Goal: Task Accomplishment & Management: Use online tool/utility

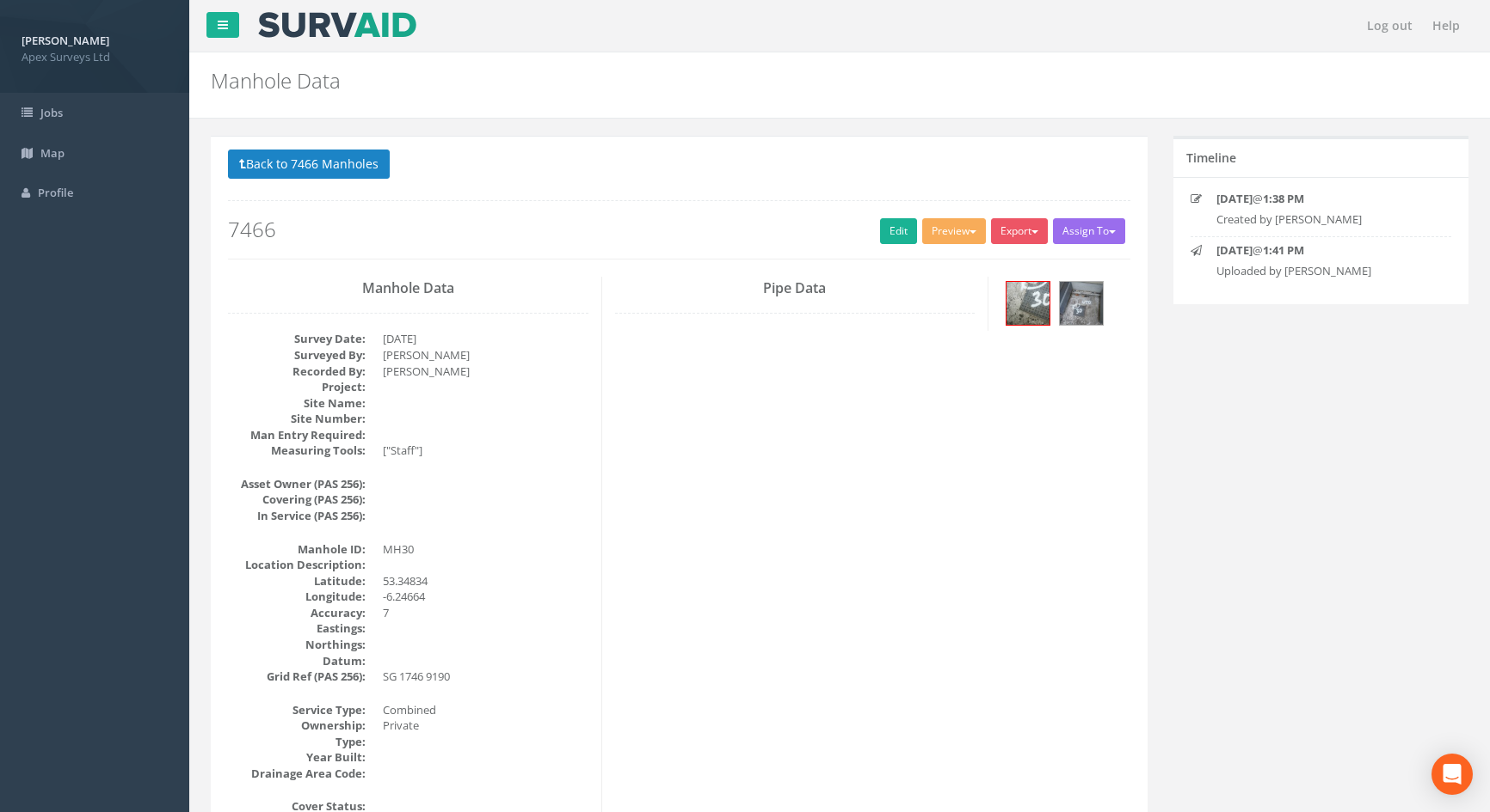
select select "100"
click at [280, 158] on button "Back to 7466 Manholes" at bounding box center [308, 164] width 161 height 29
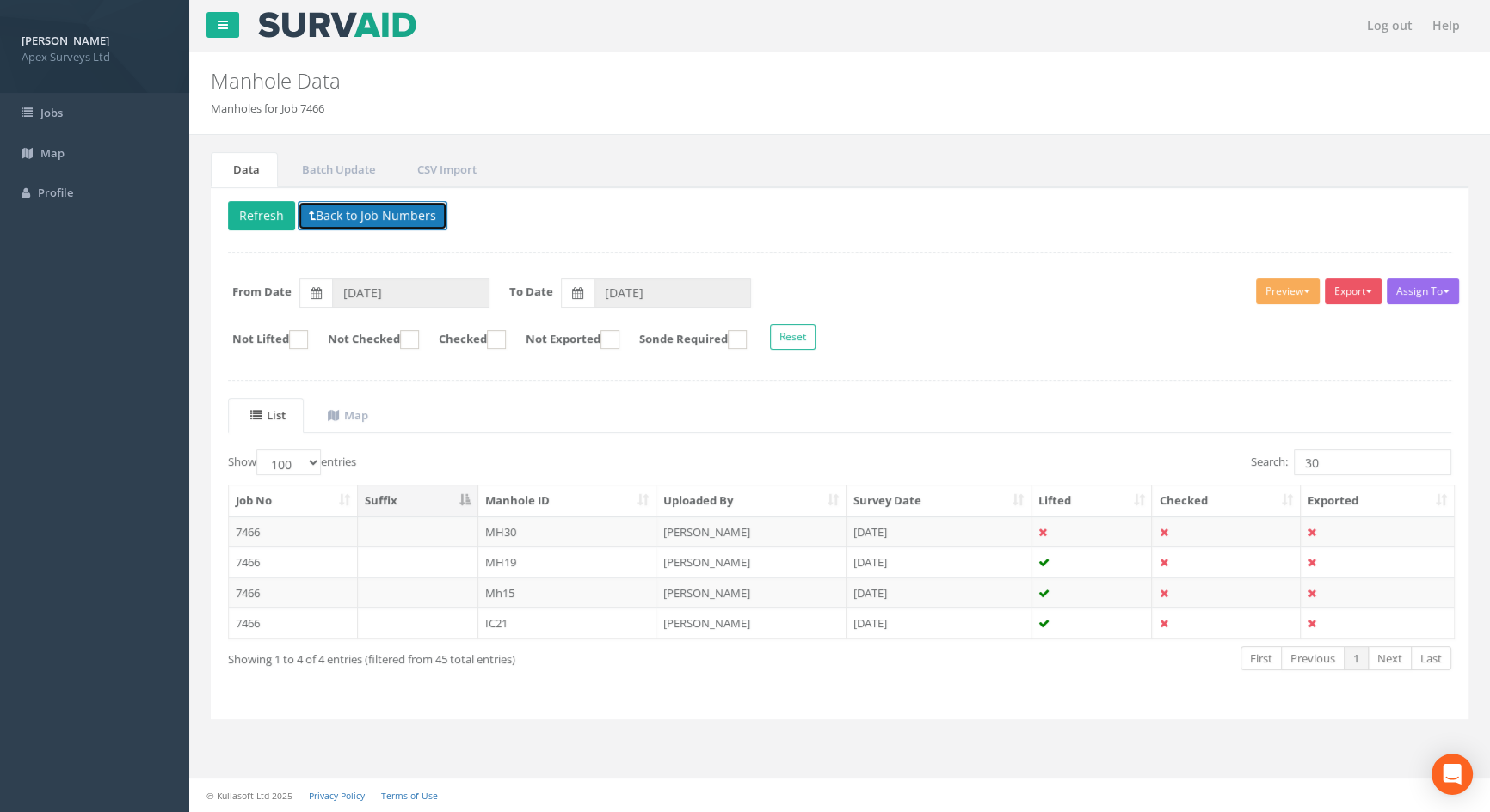
click at [330, 213] on button "Back to Job Numbers" at bounding box center [372, 215] width 150 height 29
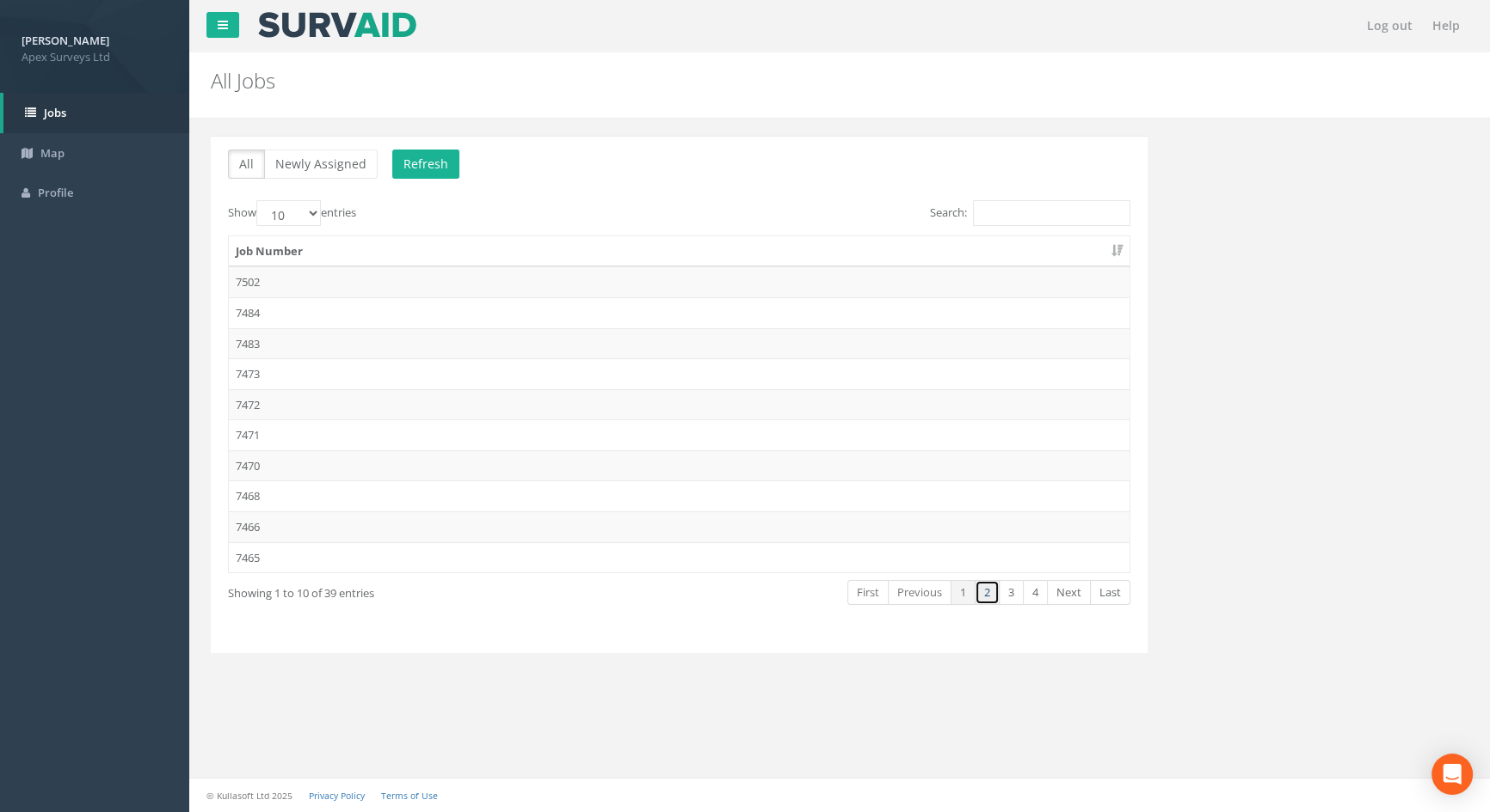
click at [983, 592] on link "2" at bounding box center [987, 592] width 25 height 25
click at [288, 313] on td "7463" at bounding box center [678, 312] width 901 height 31
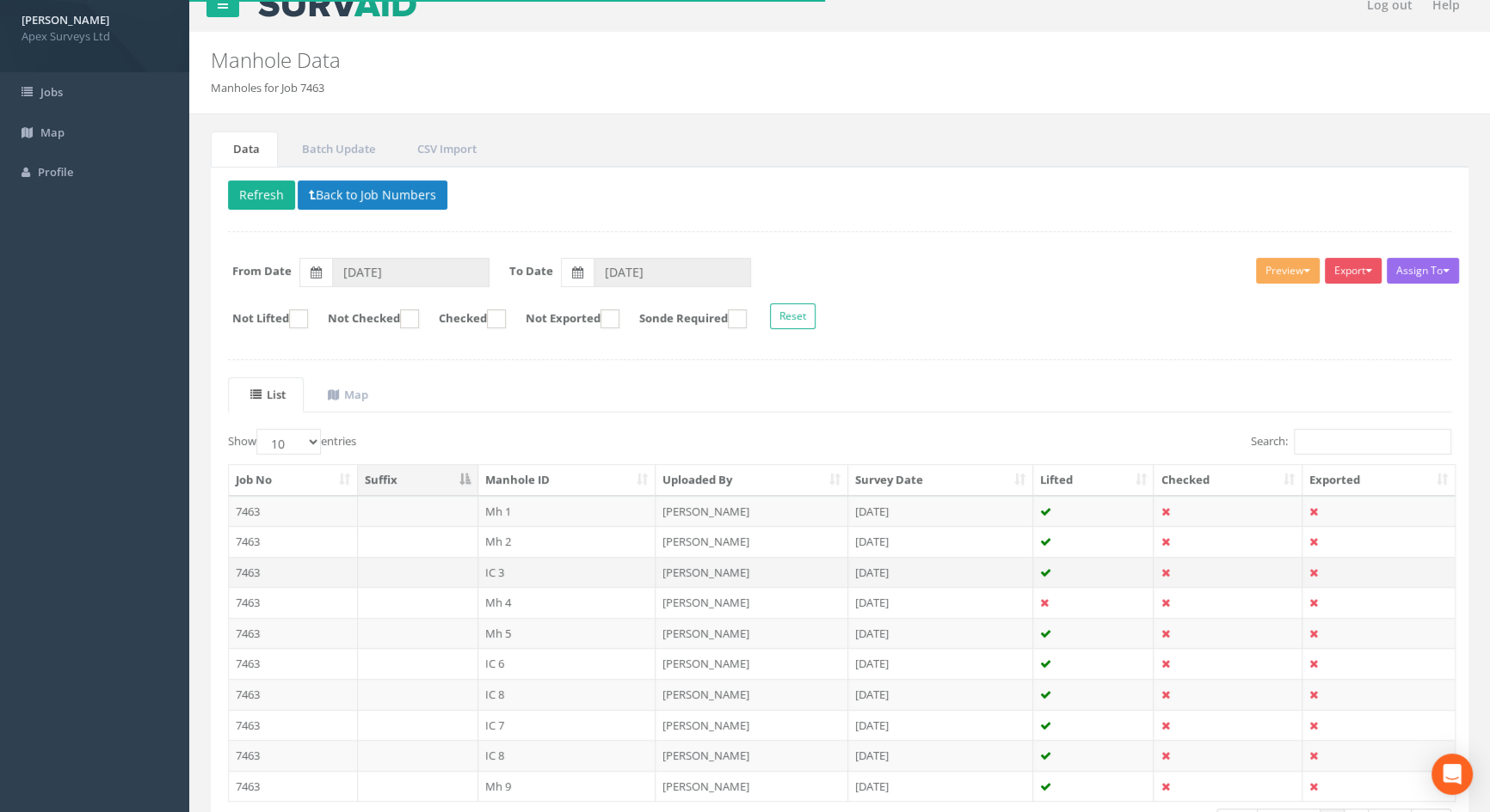
scroll to position [145, 0]
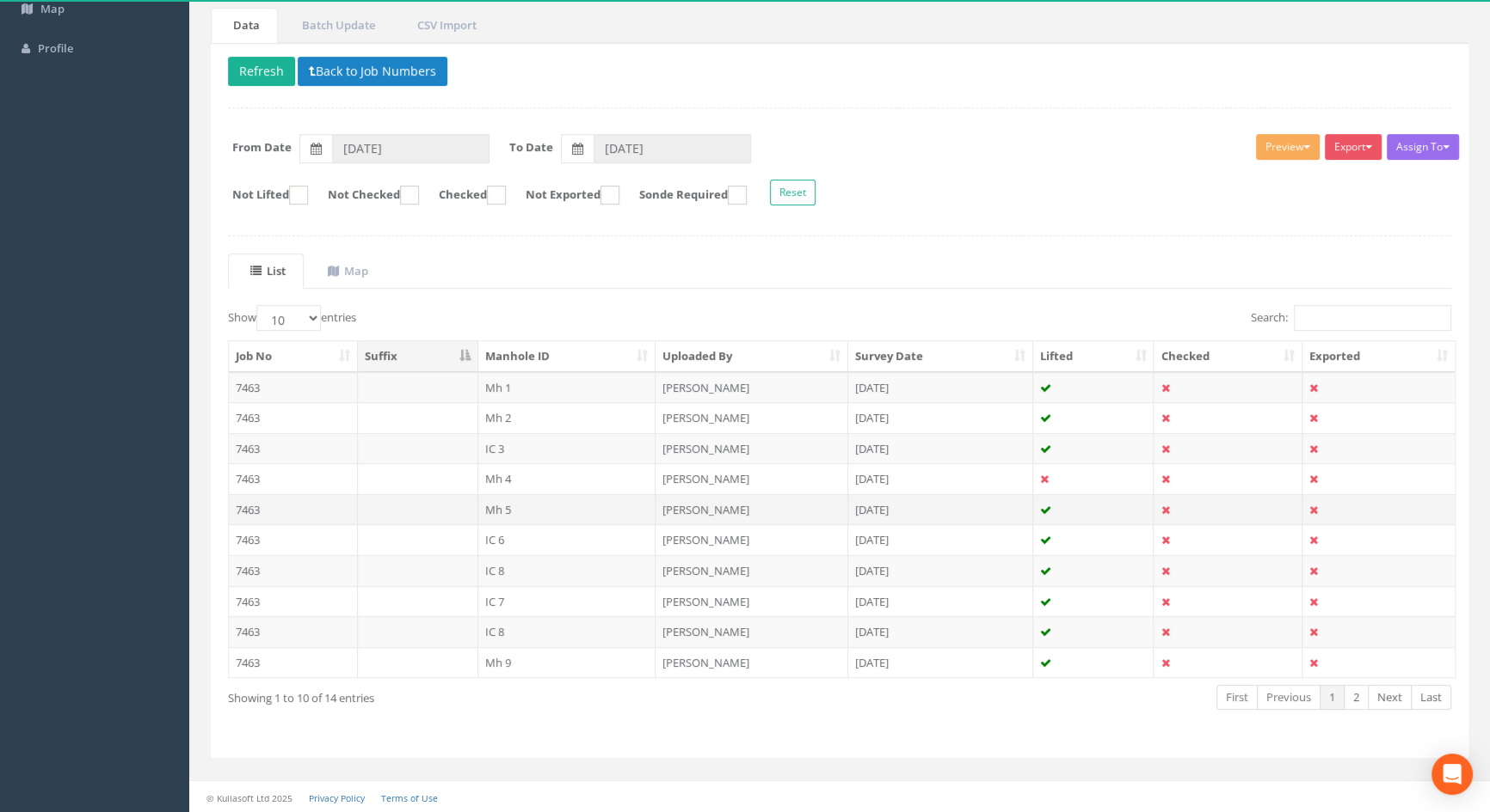
click at [504, 509] on td "Mh 5" at bounding box center [567, 510] width 178 height 31
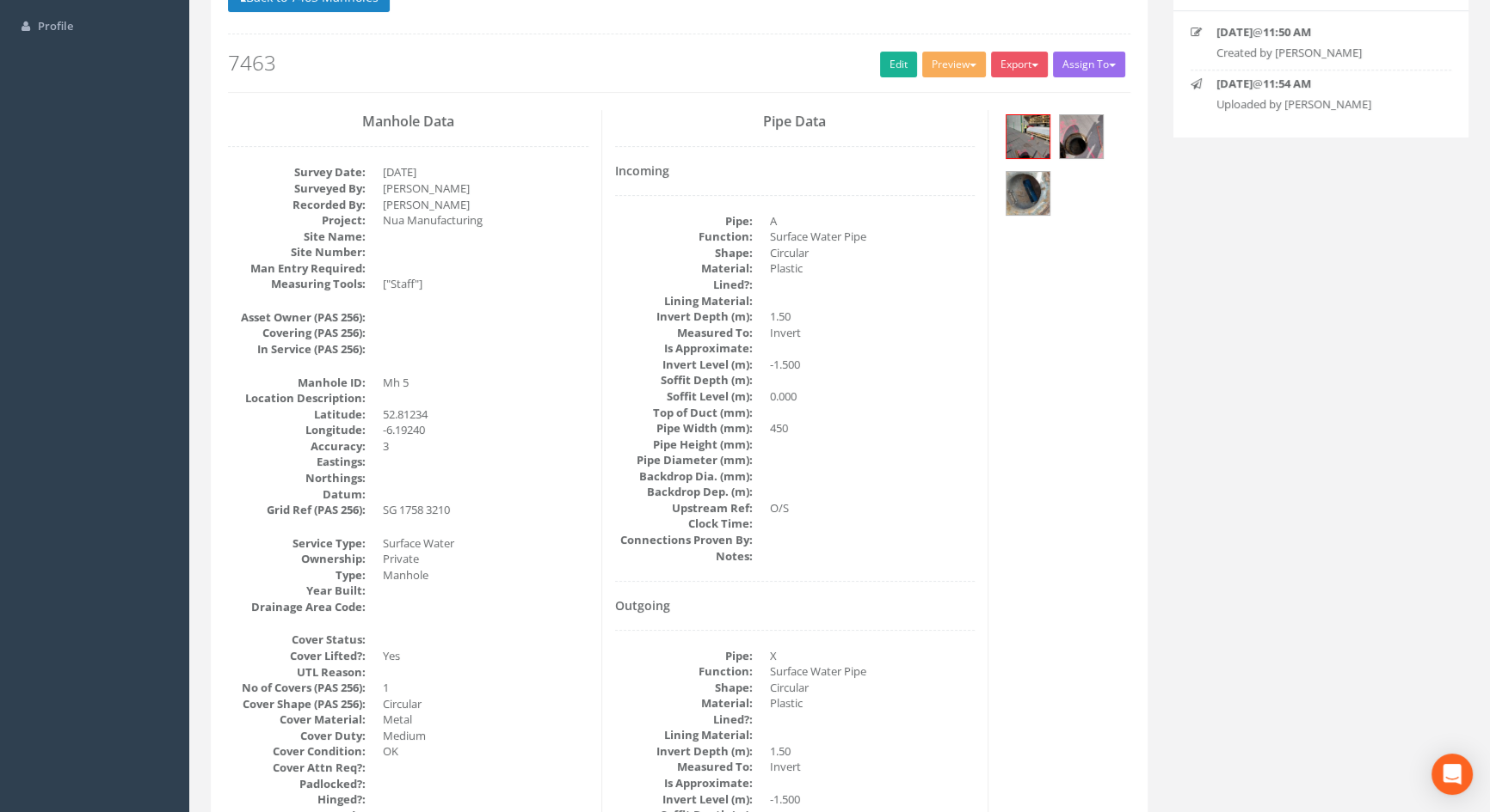
scroll to position [0, 0]
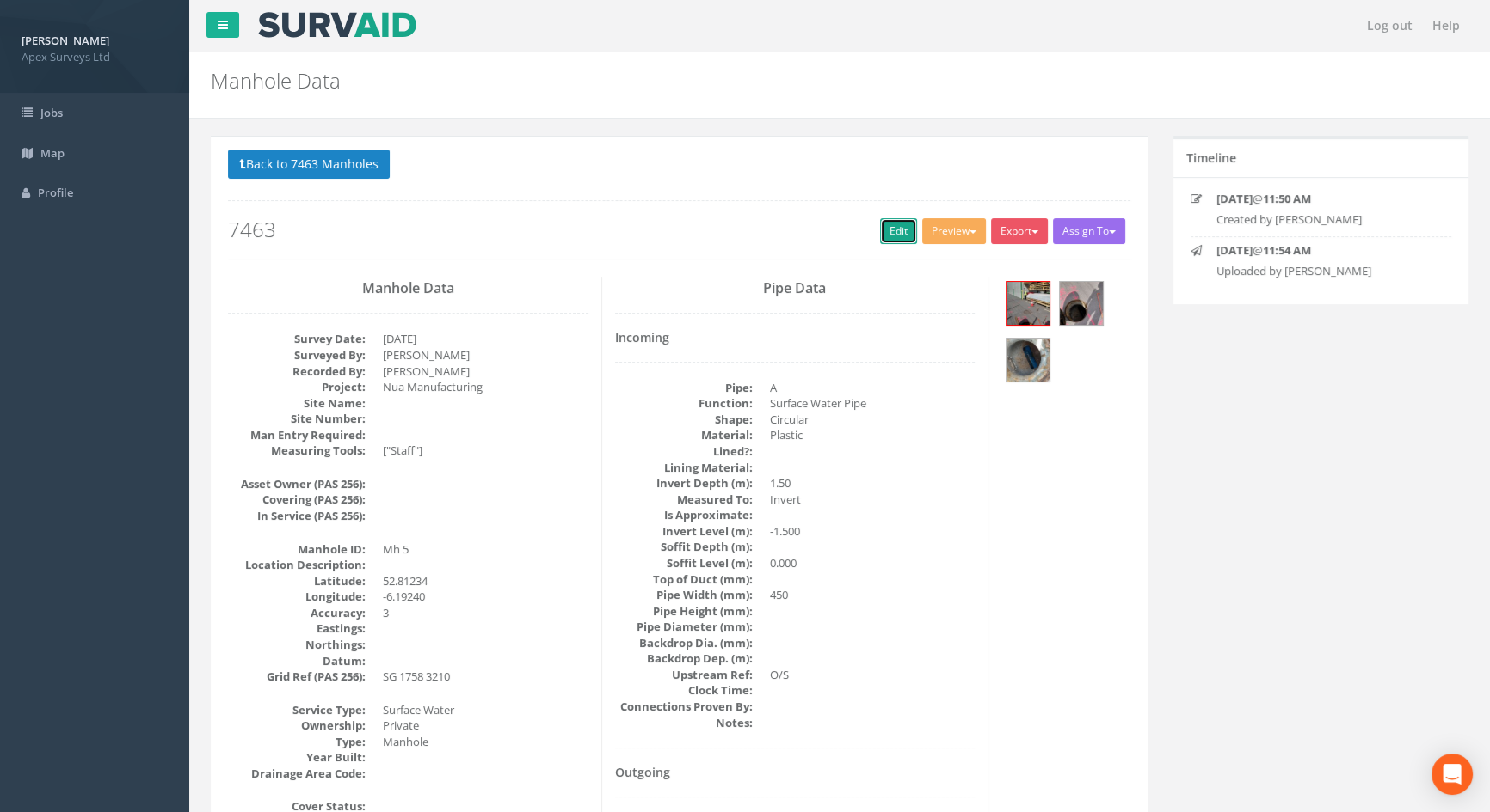
click at [897, 219] on link "Edit" at bounding box center [899, 231] width 37 height 26
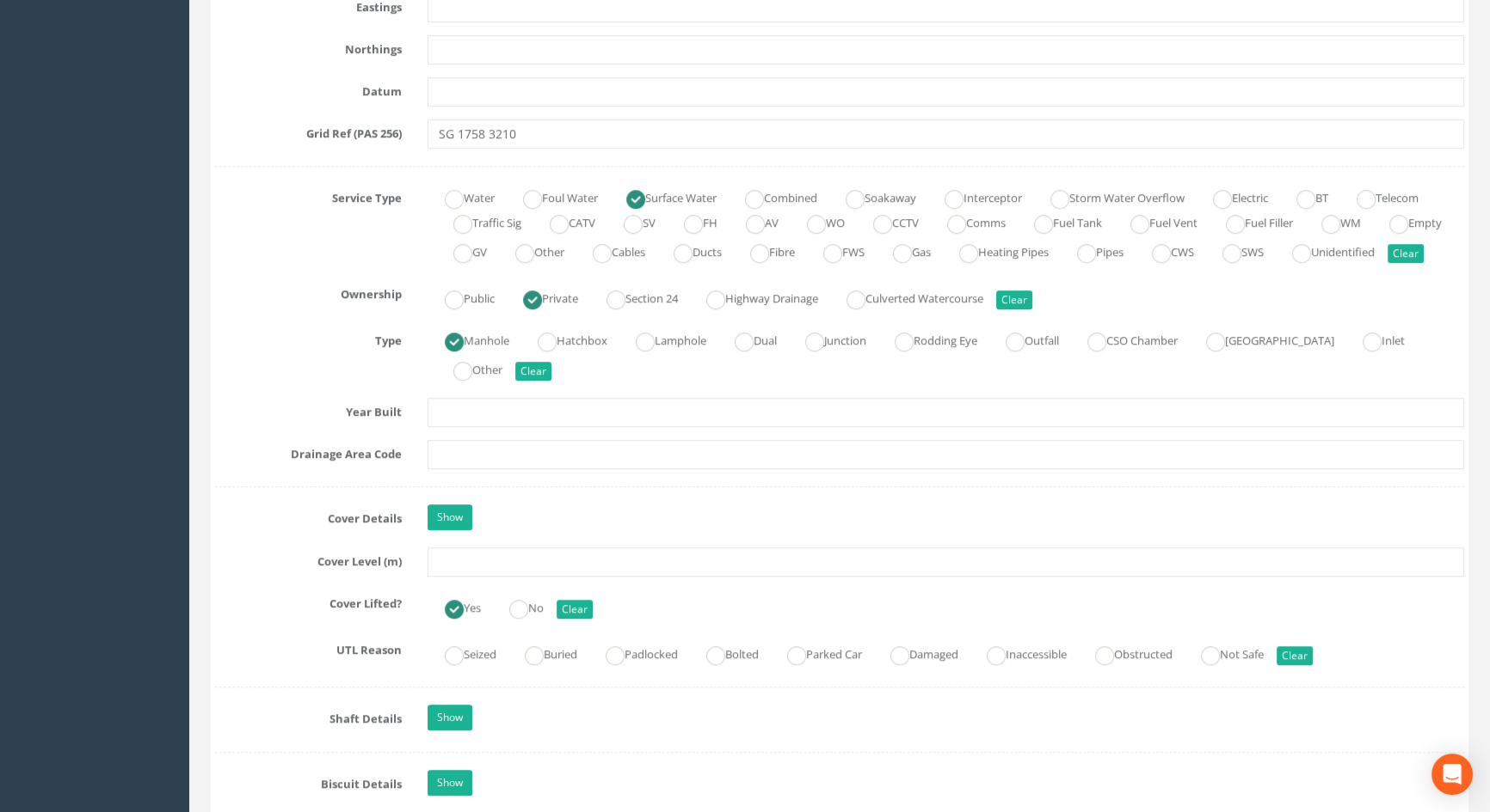
scroll to position [1329, 0]
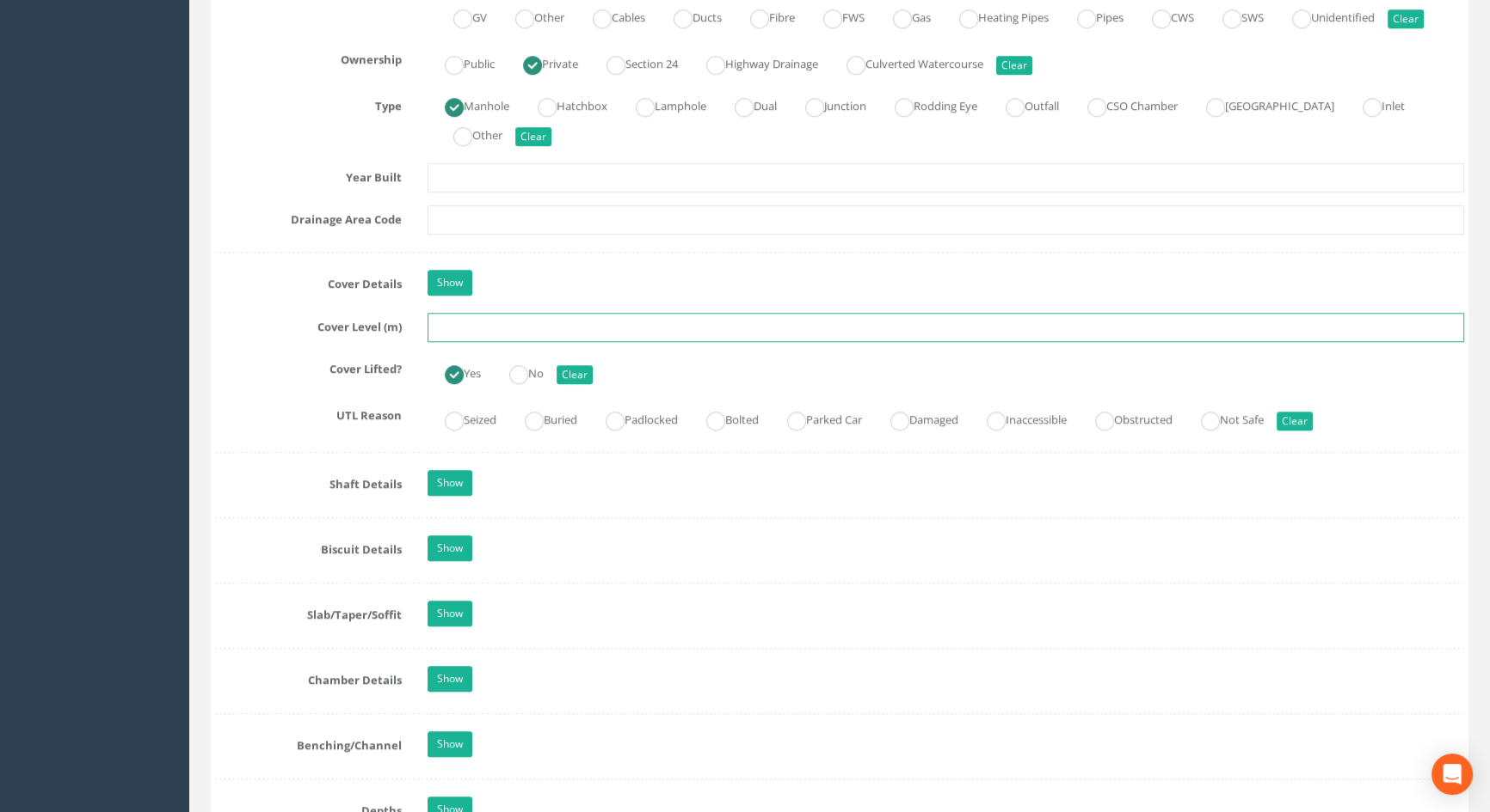
click at [473, 342] on input "text" at bounding box center [946, 327] width 1037 height 29
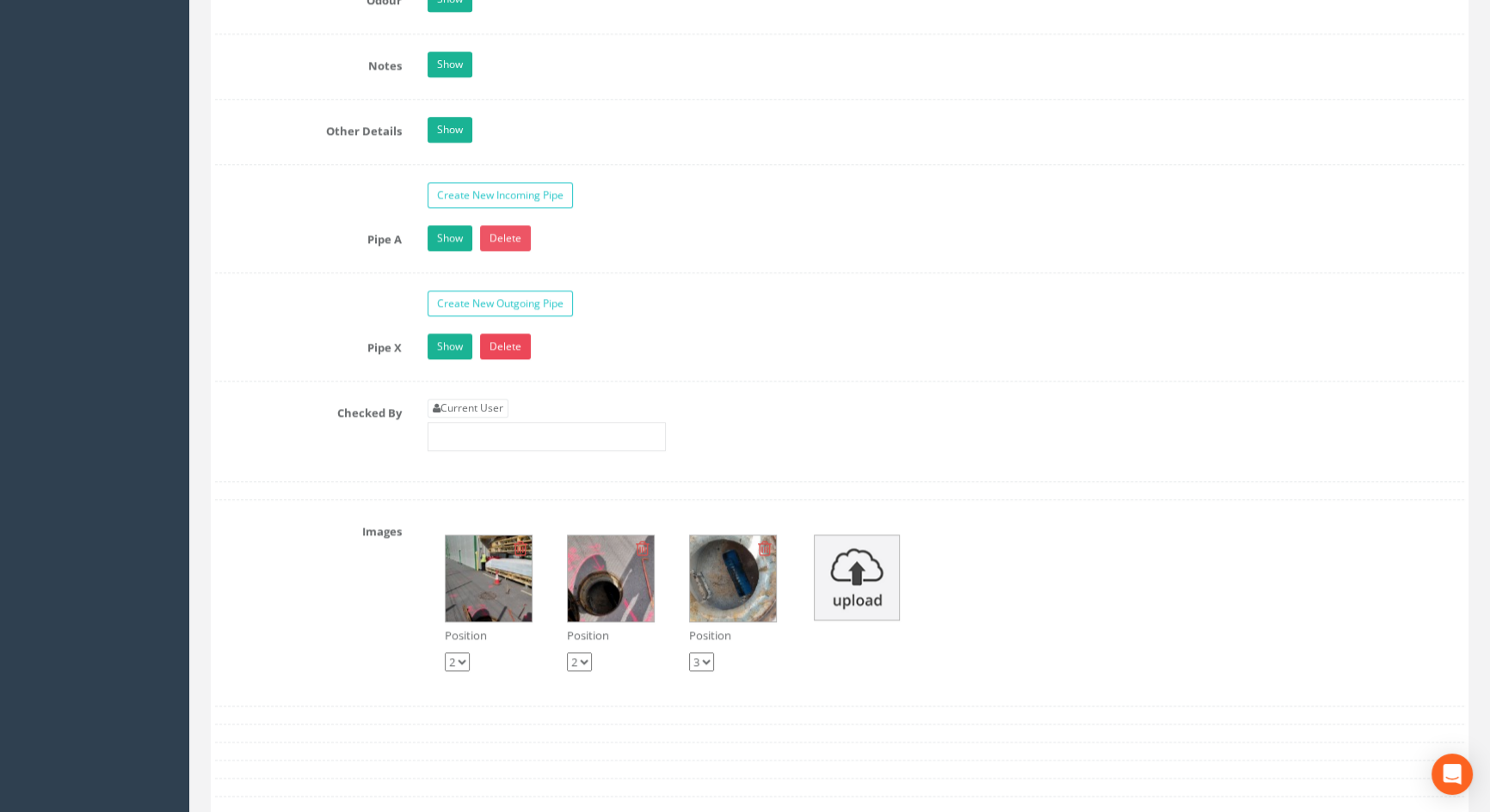
scroll to position [2656, 0]
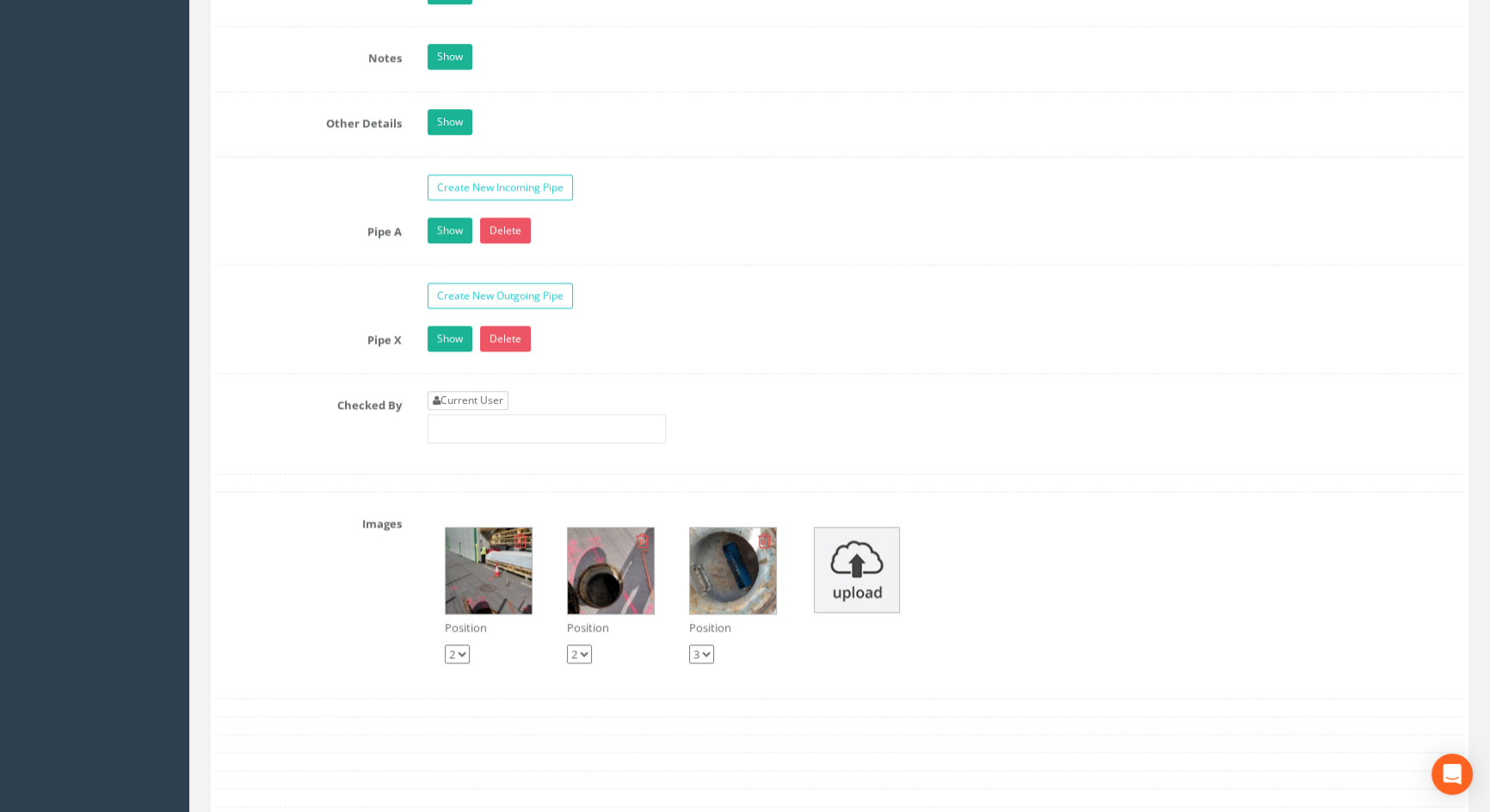
type input "6.61"
click at [490, 410] on link "Current User" at bounding box center [468, 400] width 81 height 19
type input "[PERSON_NAME]"
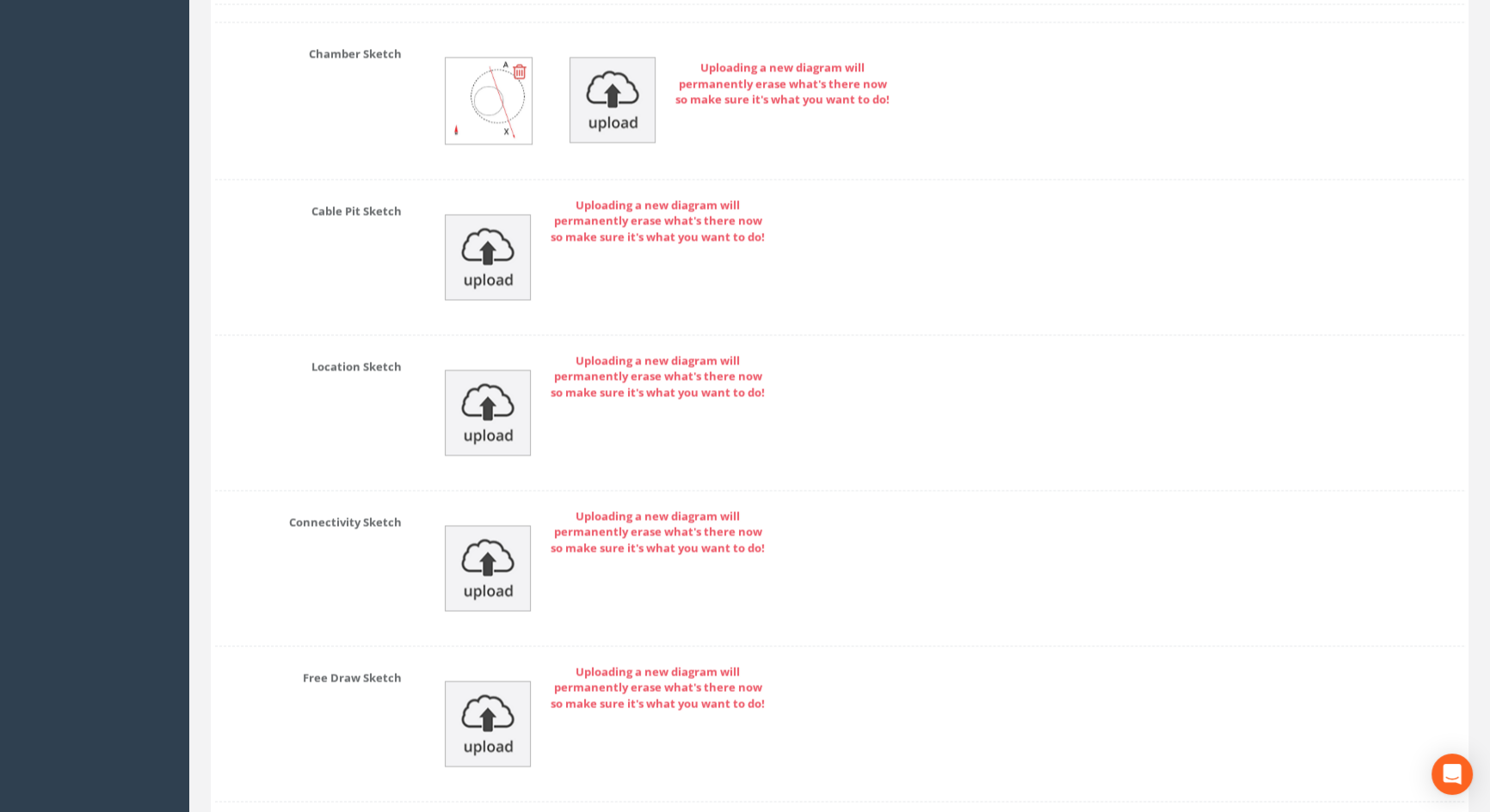
scroll to position [3714, 0]
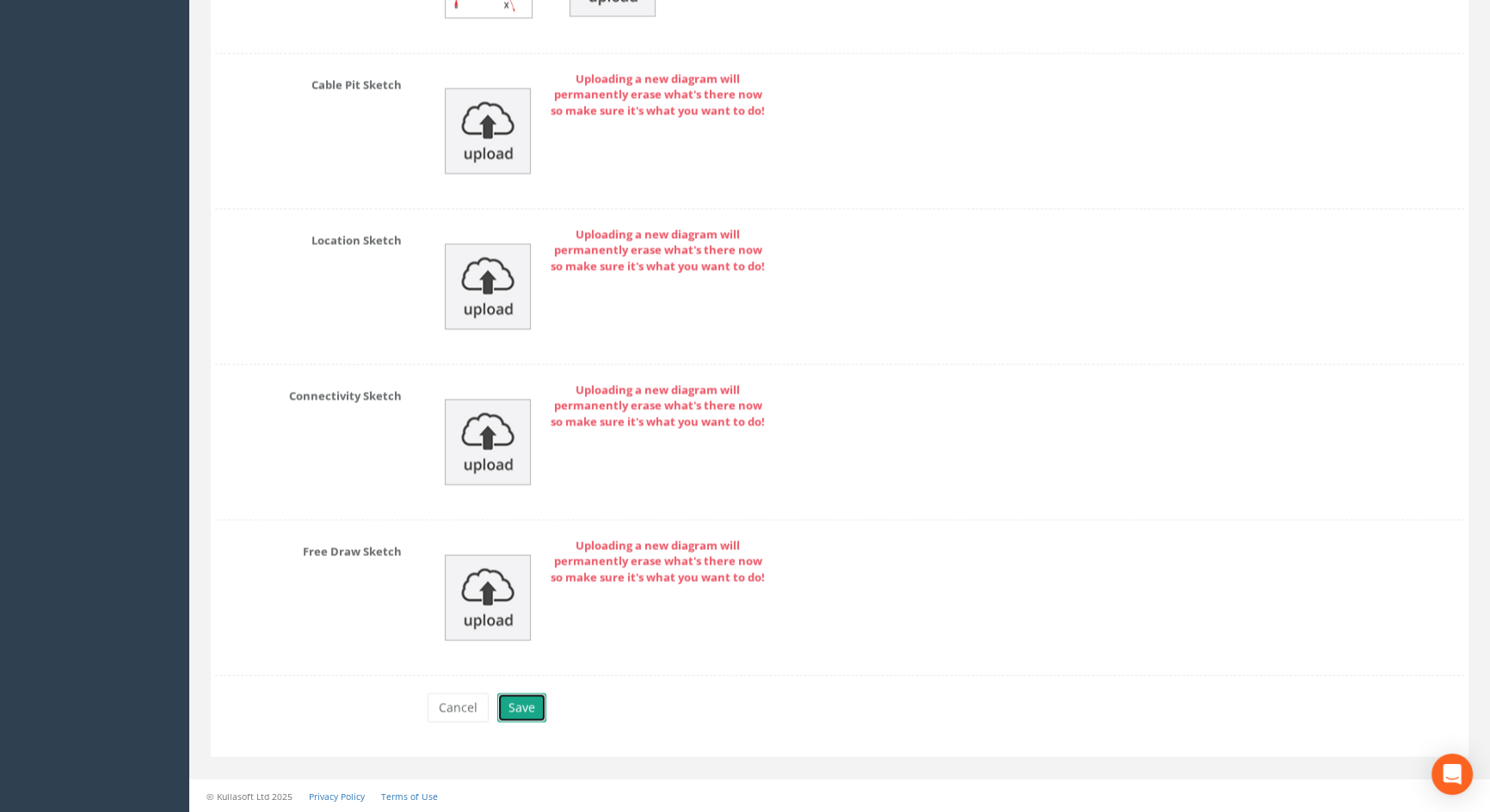
click at [525, 709] on button "Save" at bounding box center [522, 707] width 49 height 29
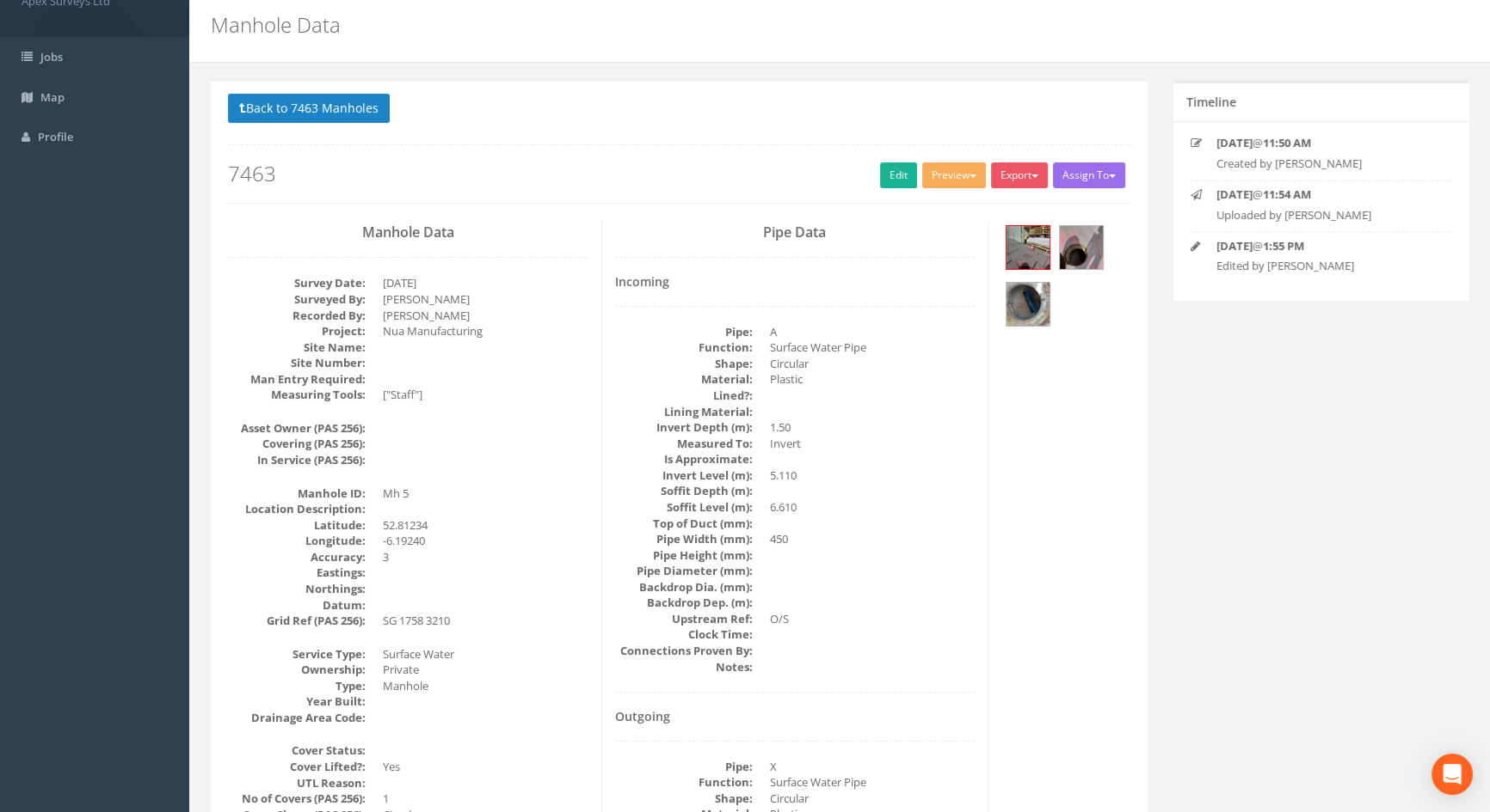
scroll to position [0, 0]
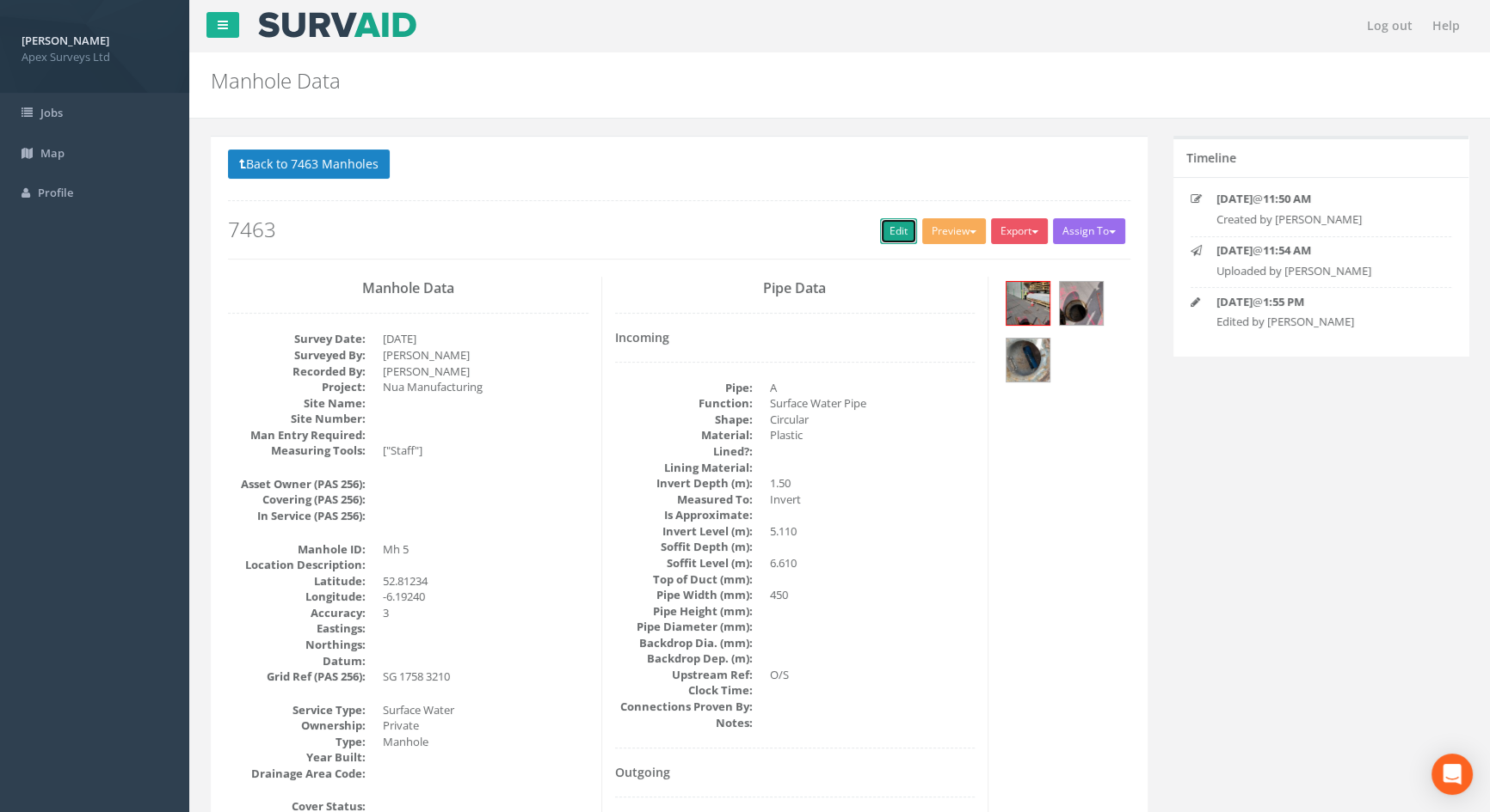
click at [892, 236] on link "Edit" at bounding box center [899, 231] width 37 height 26
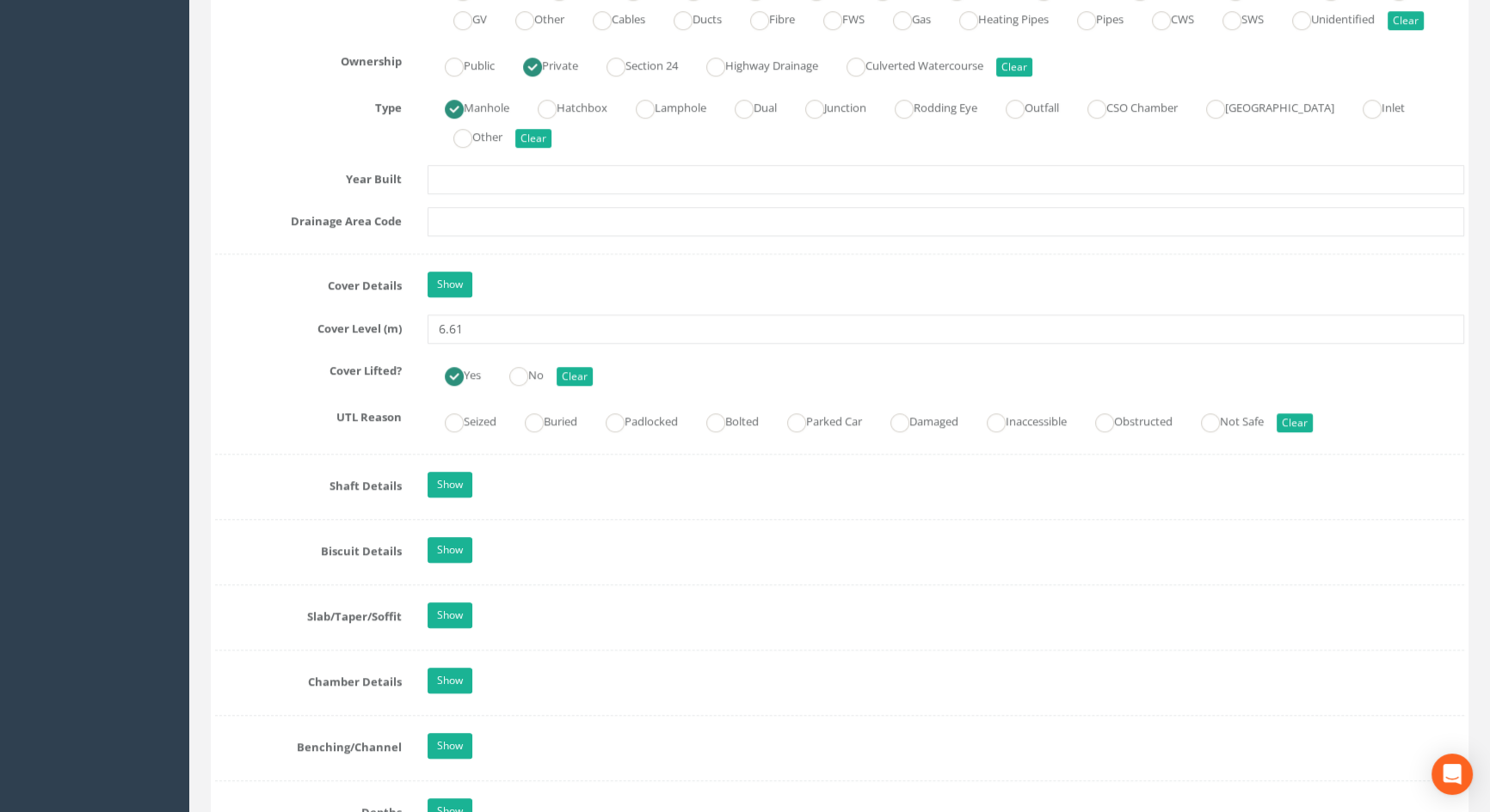
scroll to position [1329, 0]
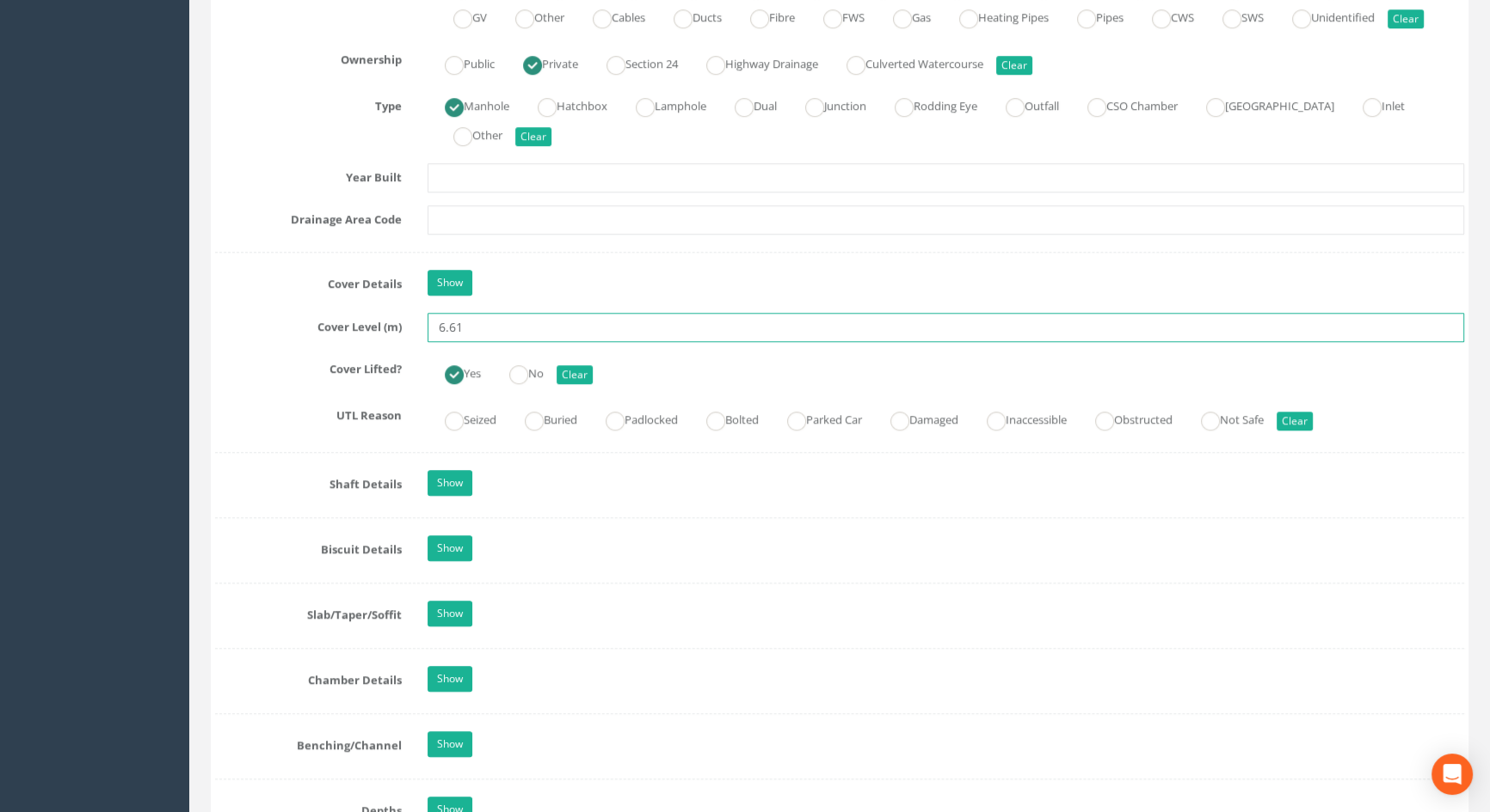
click at [444, 342] on input "6.61" at bounding box center [946, 327] width 1037 height 29
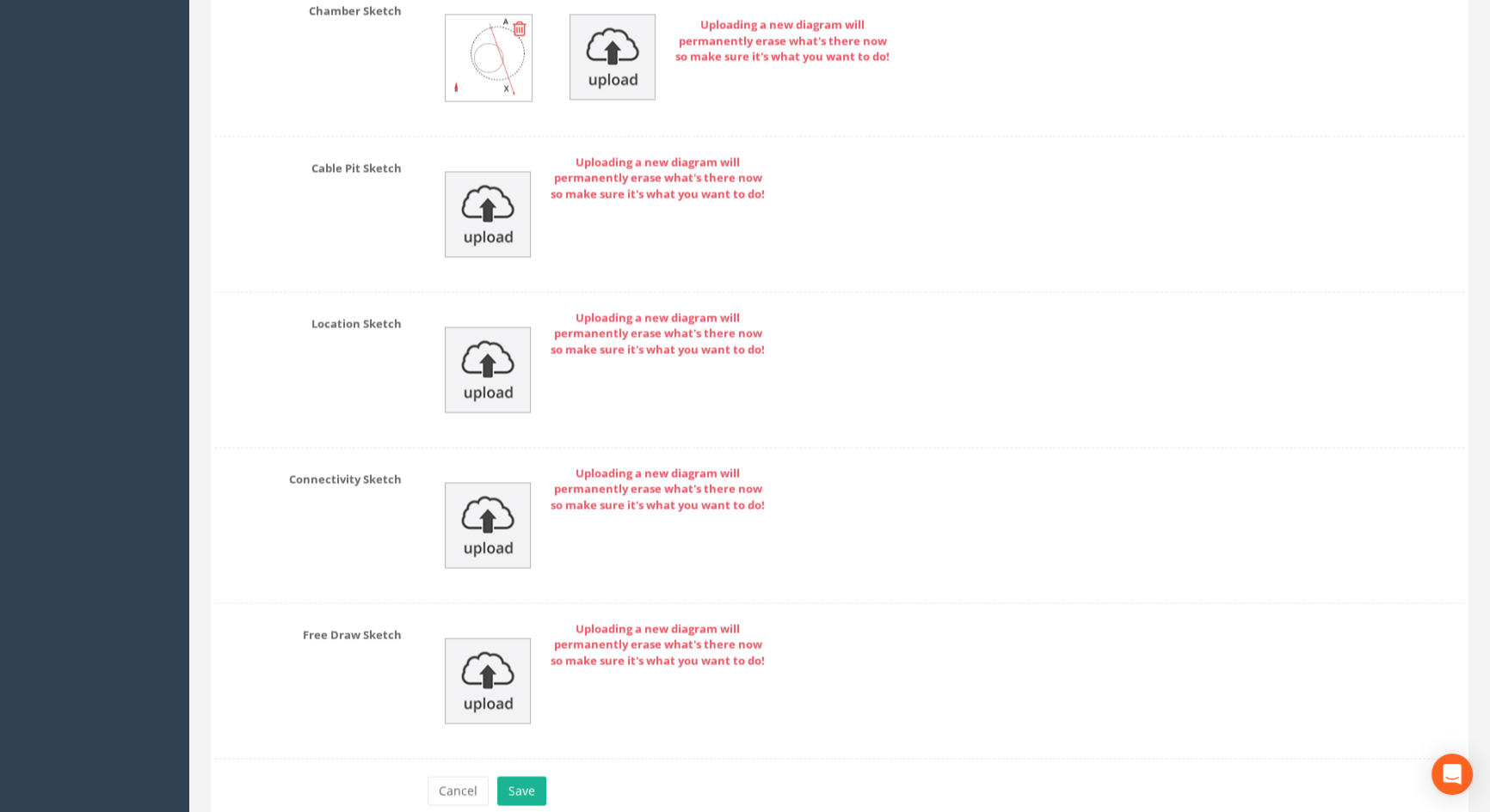
scroll to position [3714, 0]
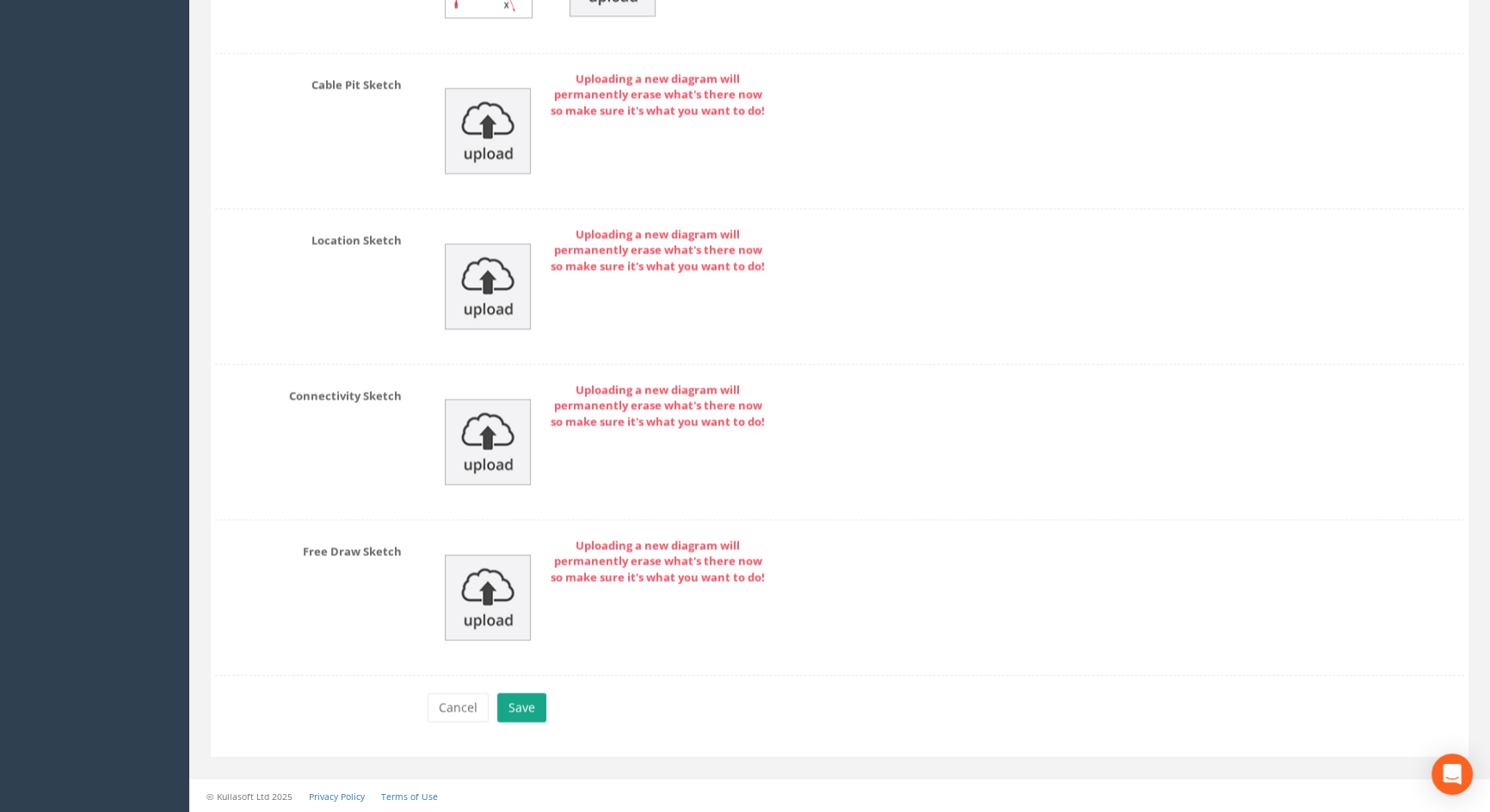
type input "5.61"
click at [536, 706] on button "Save" at bounding box center [522, 707] width 49 height 29
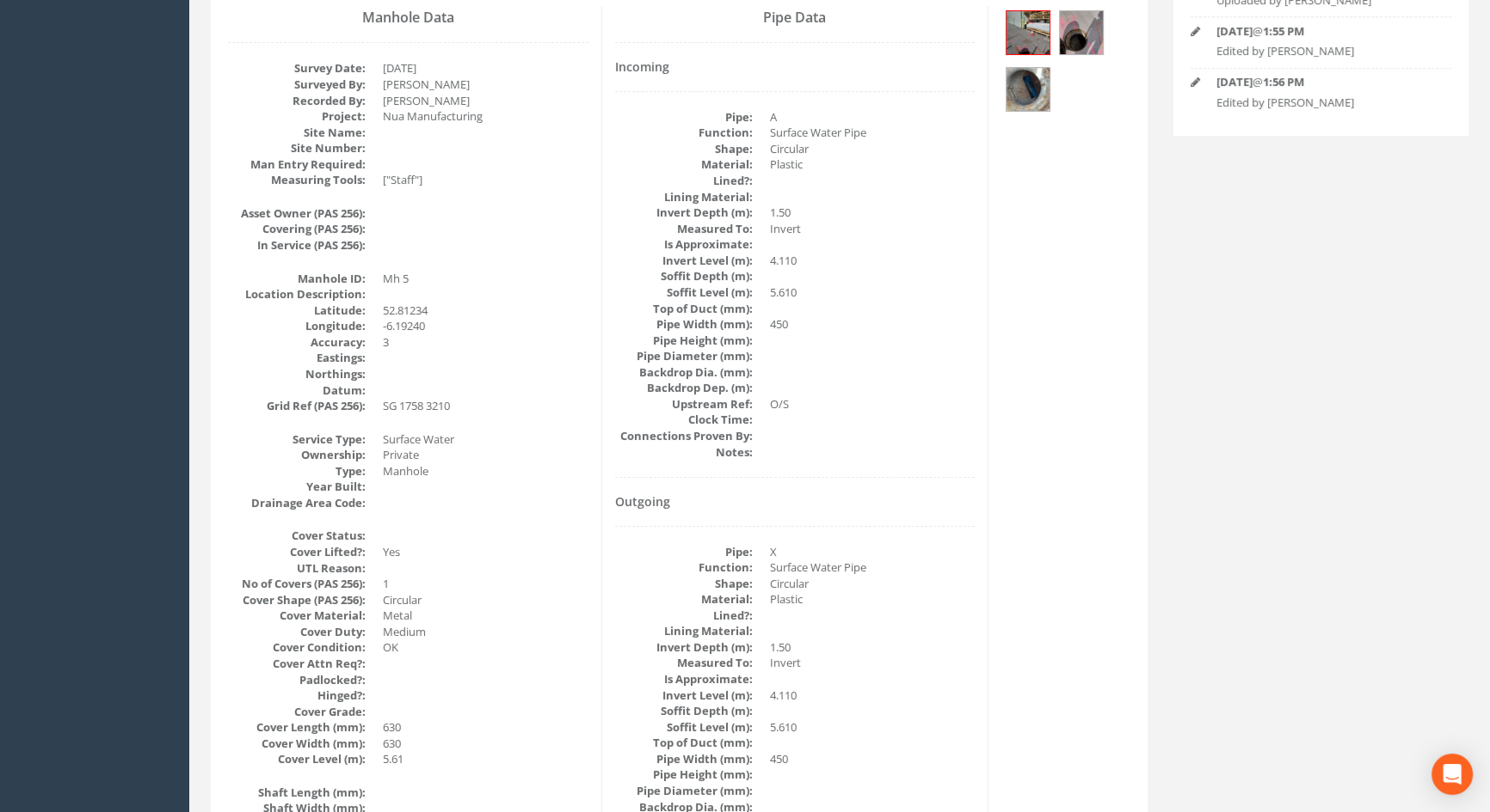
scroll to position [0, 0]
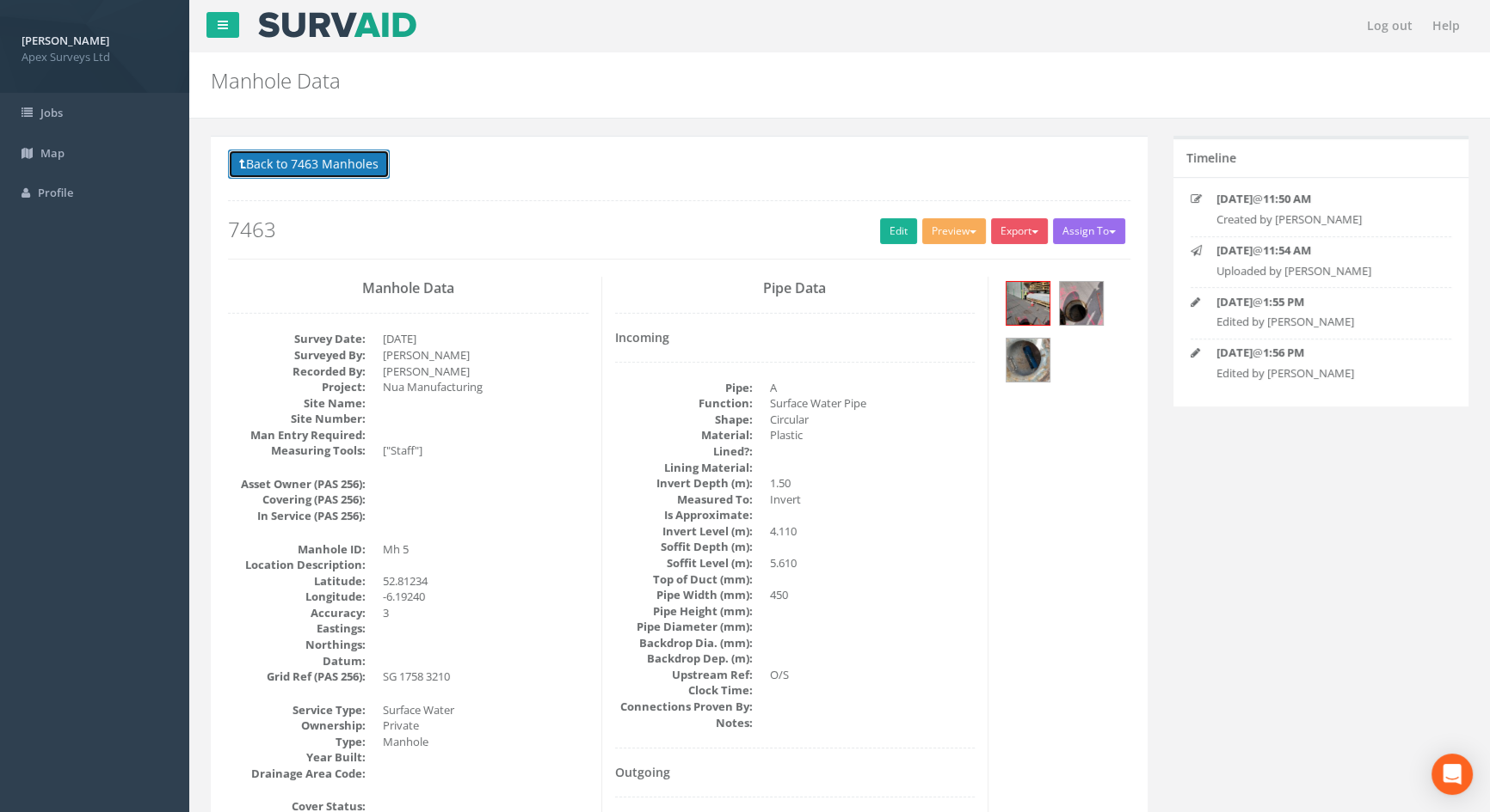
click at [297, 163] on button "Back to 7463 Manholes" at bounding box center [308, 164] width 161 height 29
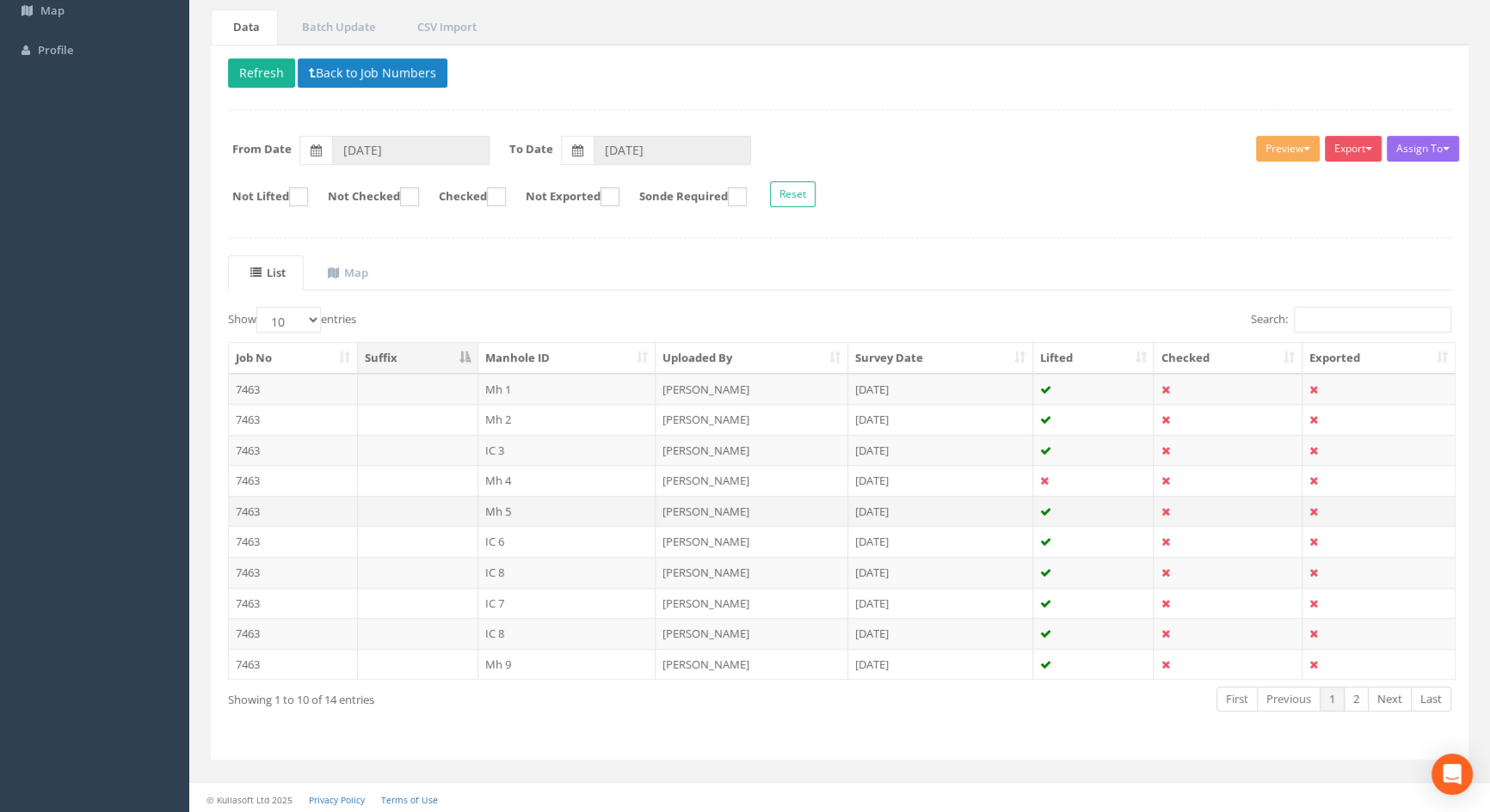
scroll to position [145, 0]
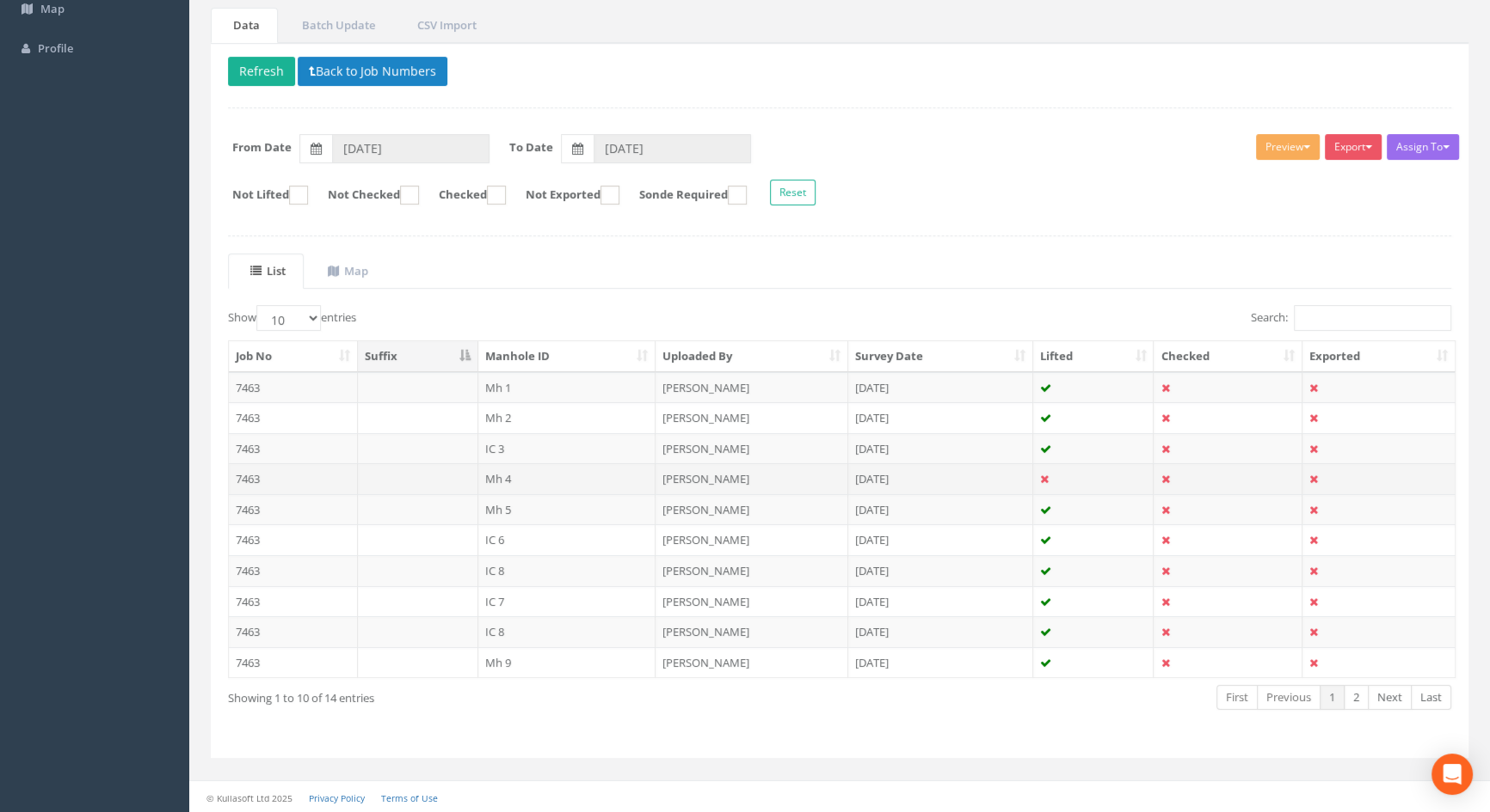
click at [491, 477] on td "Mh 4" at bounding box center [567, 479] width 178 height 31
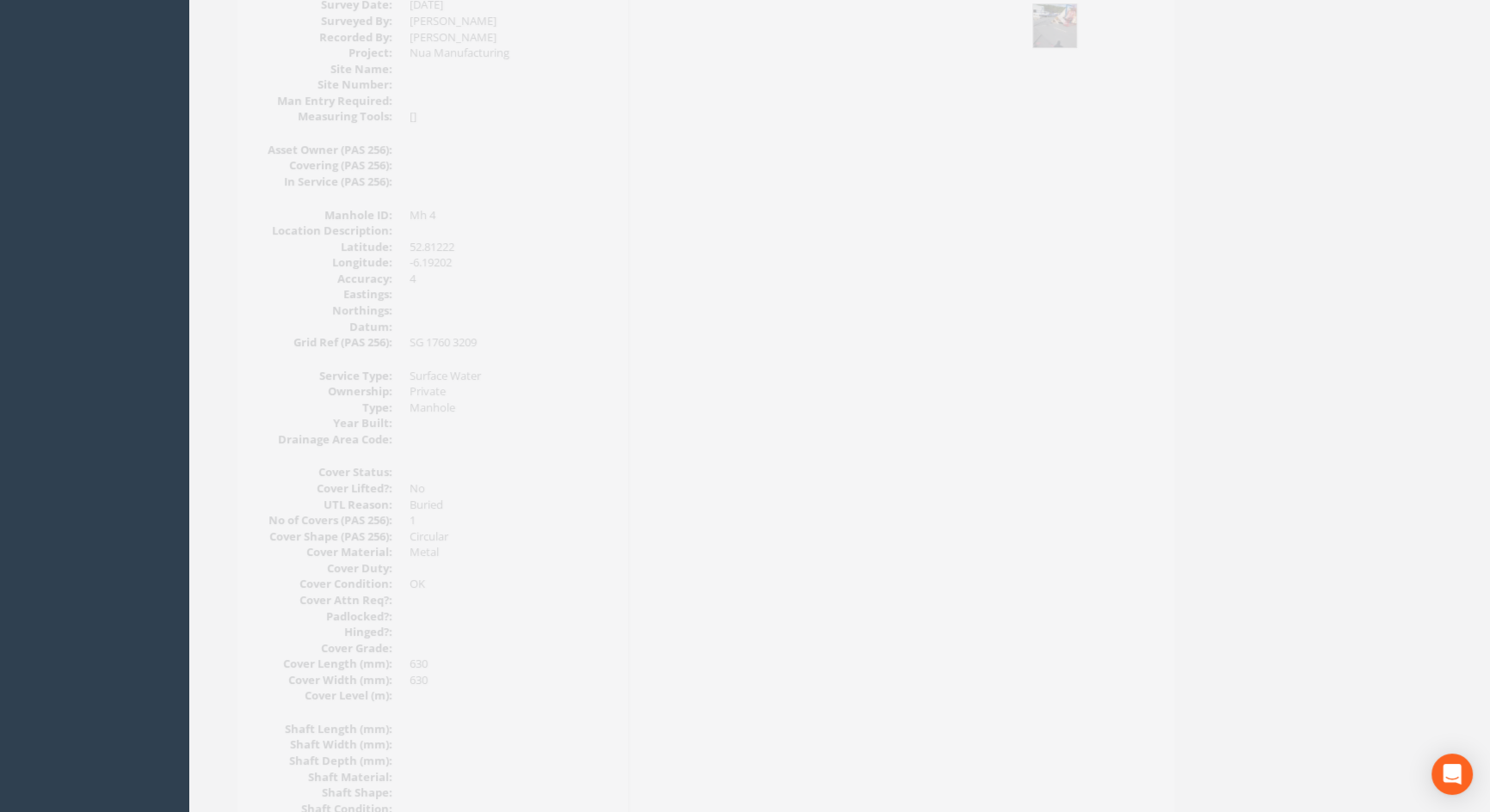
scroll to position [112, 0]
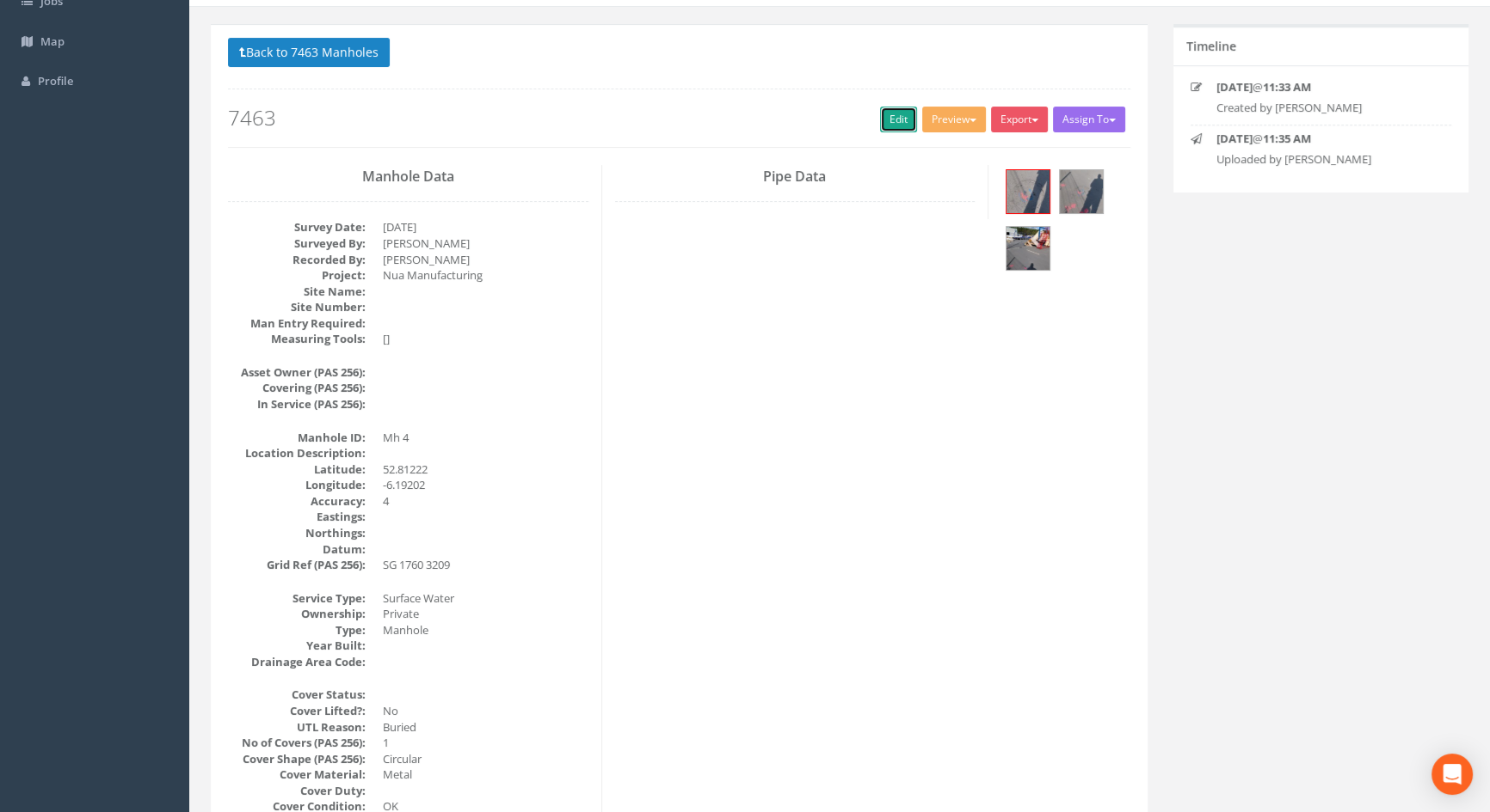
click at [883, 118] on link "Edit" at bounding box center [899, 119] width 37 height 26
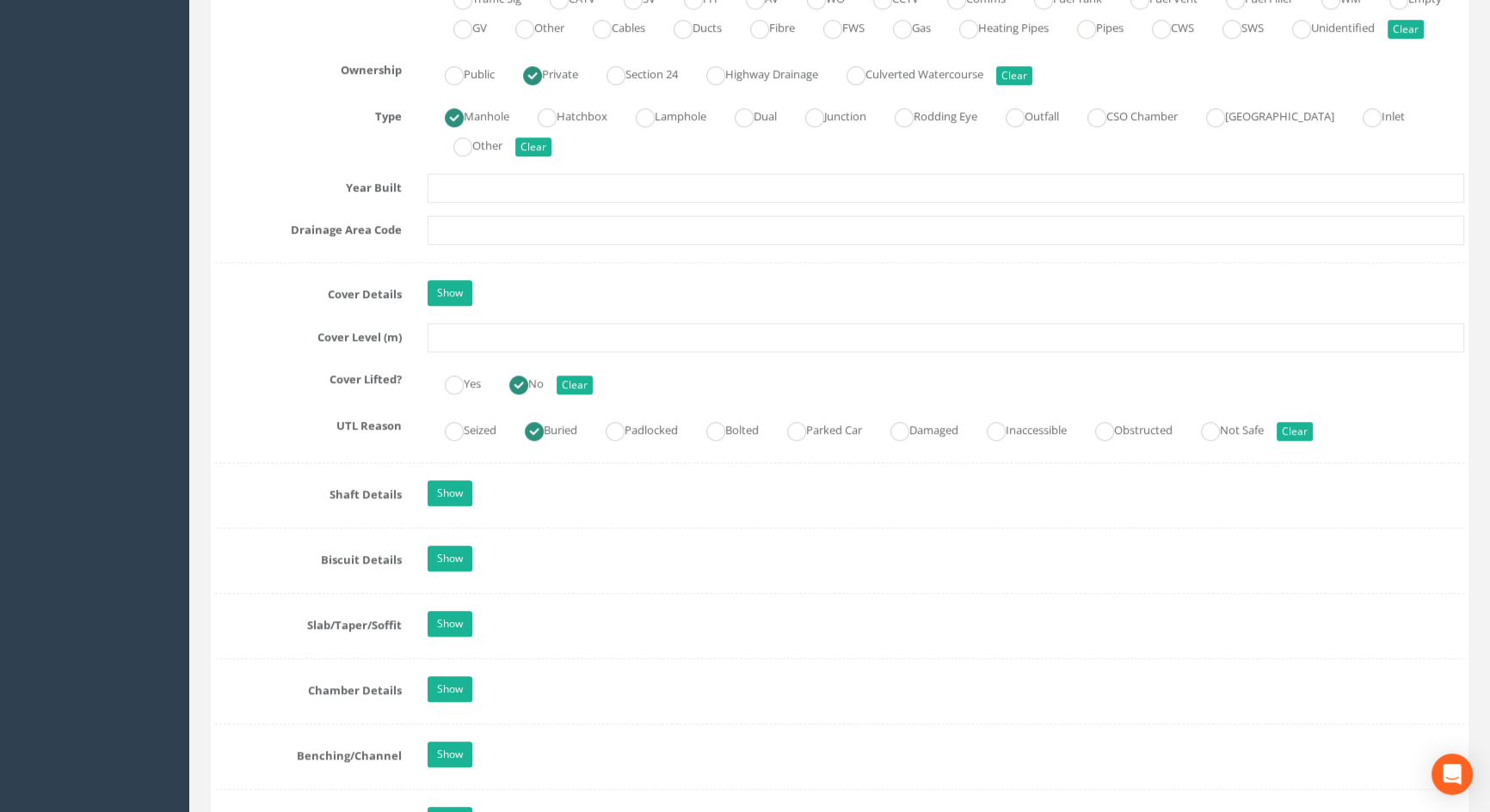
scroll to position [1205, 0]
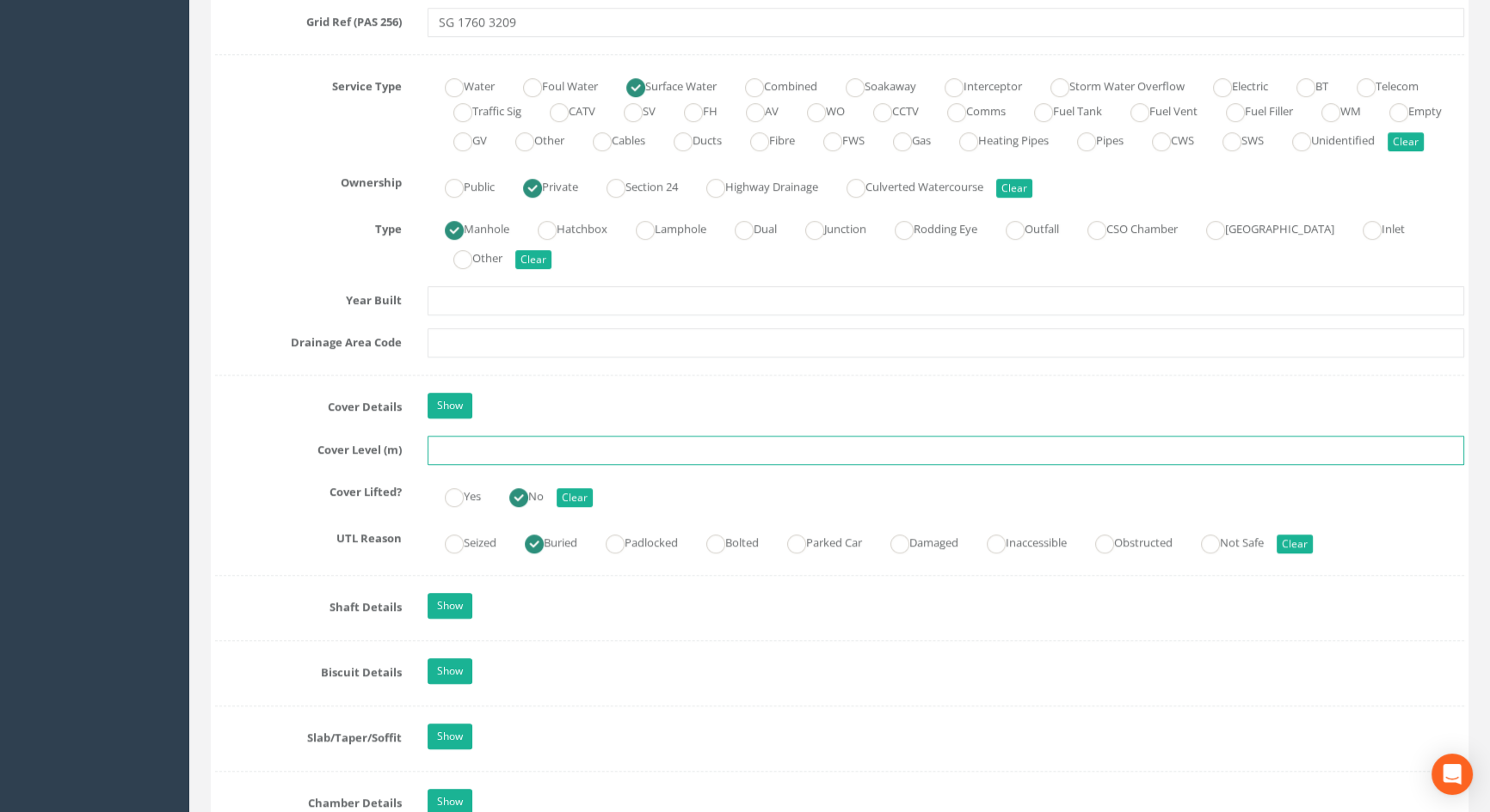
click at [482, 466] on input "text" at bounding box center [946, 450] width 1037 height 29
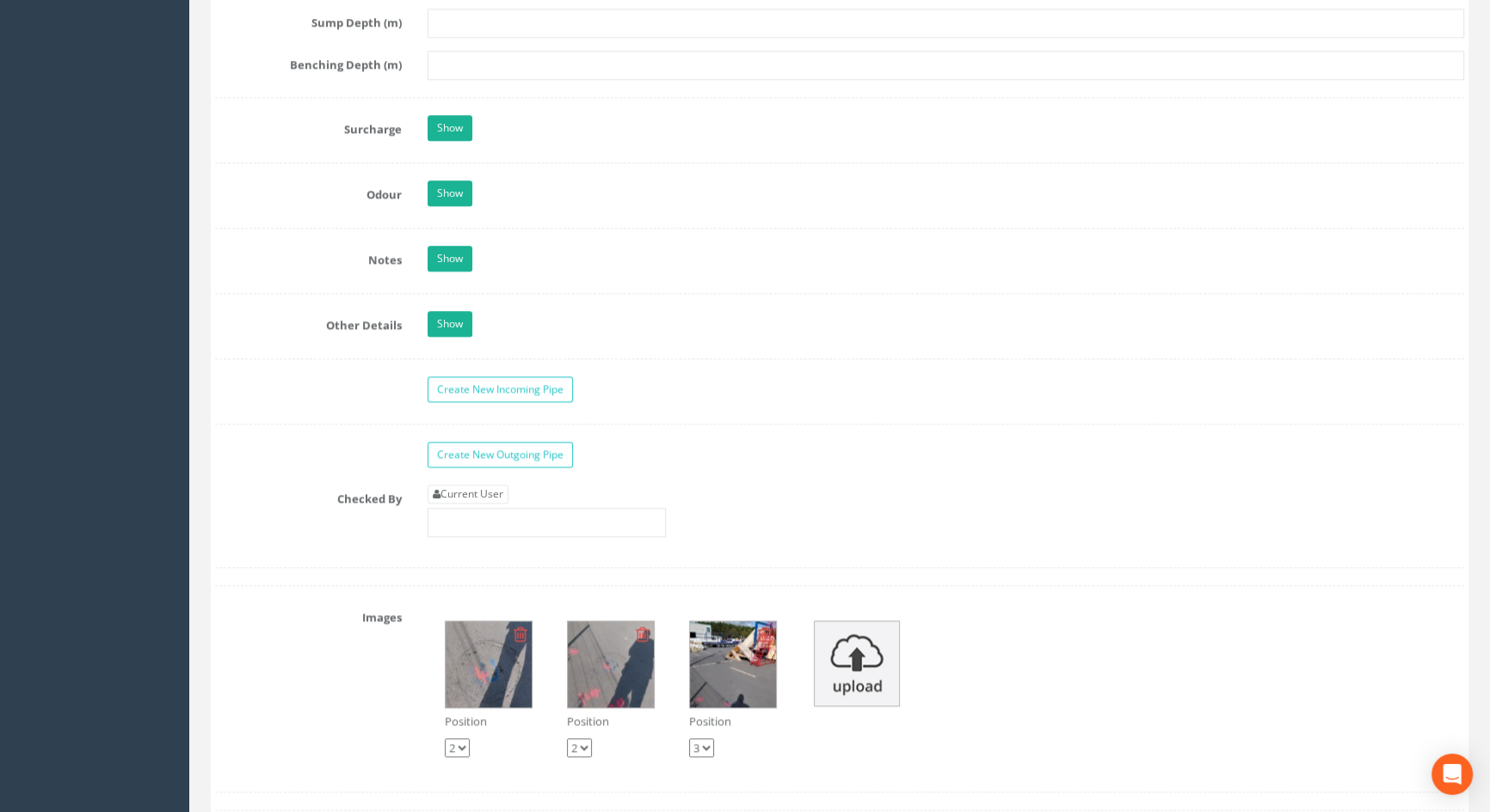
scroll to position [2456, 0]
type input "5.33"
click at [481, 502] on link "Current User" at bounding box center [468, 492] width 81 height 19
type input "[PERSON_NAME]"
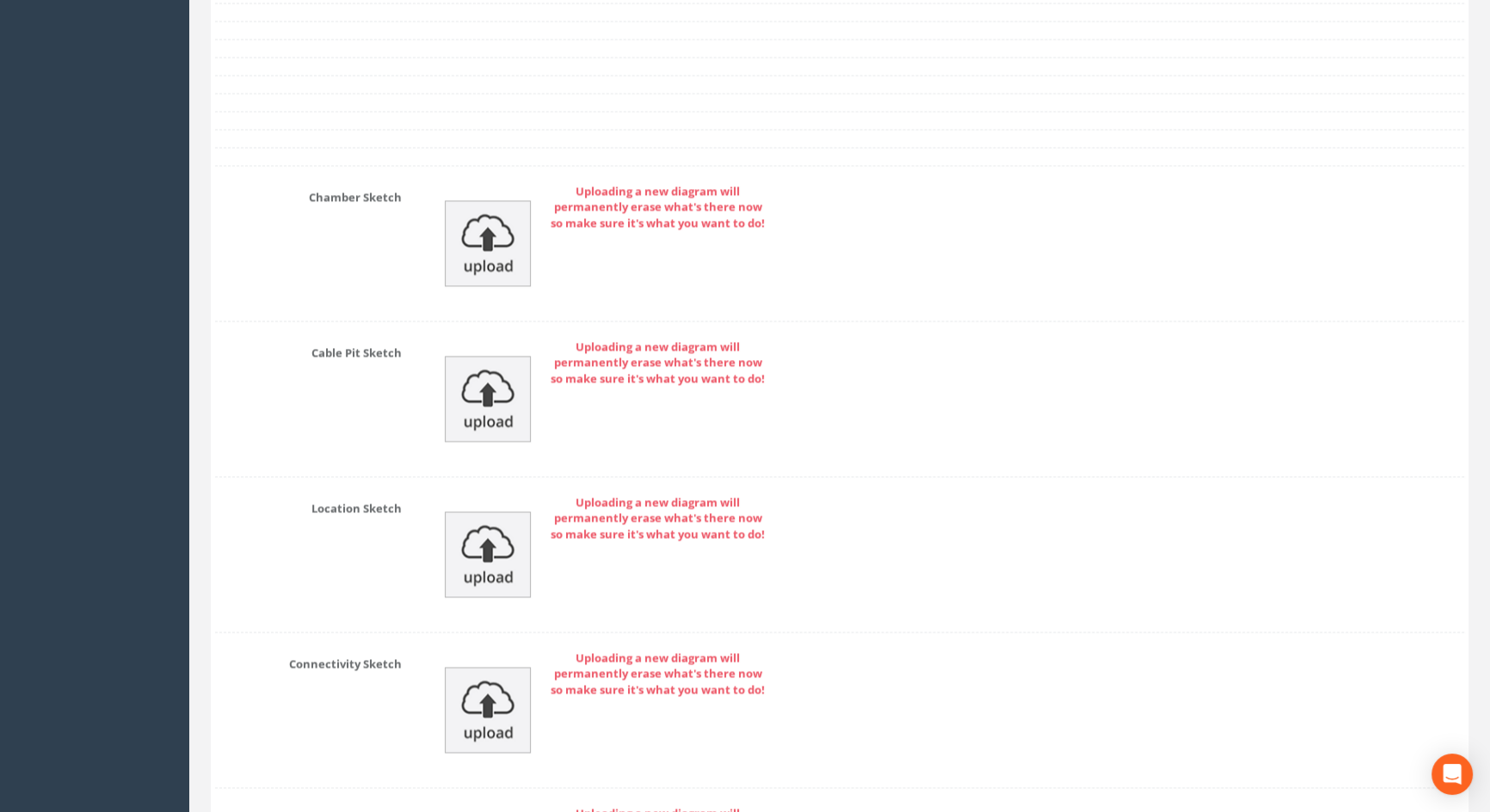
scroll to position [3603, 0]
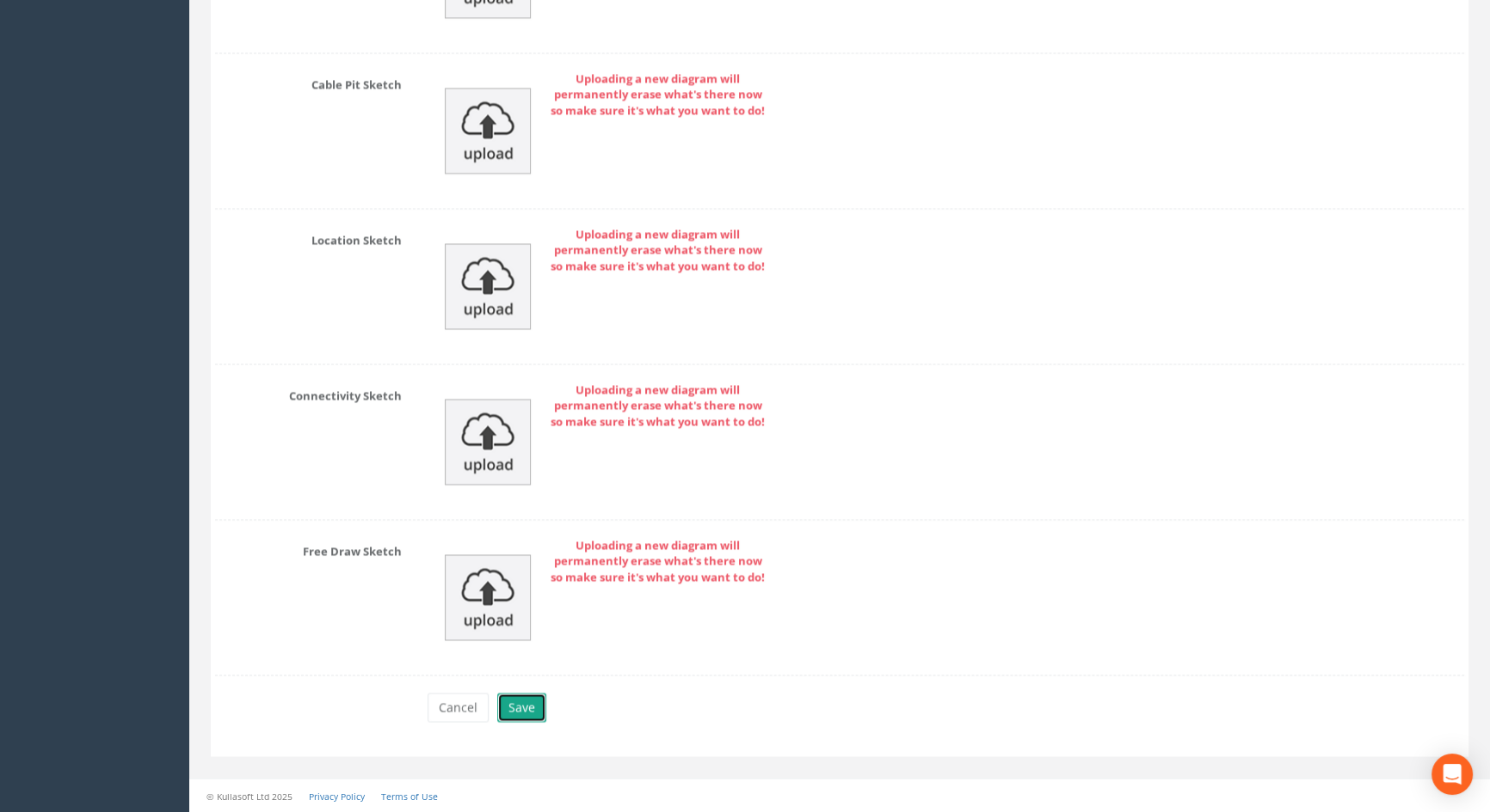
click at [521, 703] on button "Save" at bounding box center [522, 707] width 49 height 29
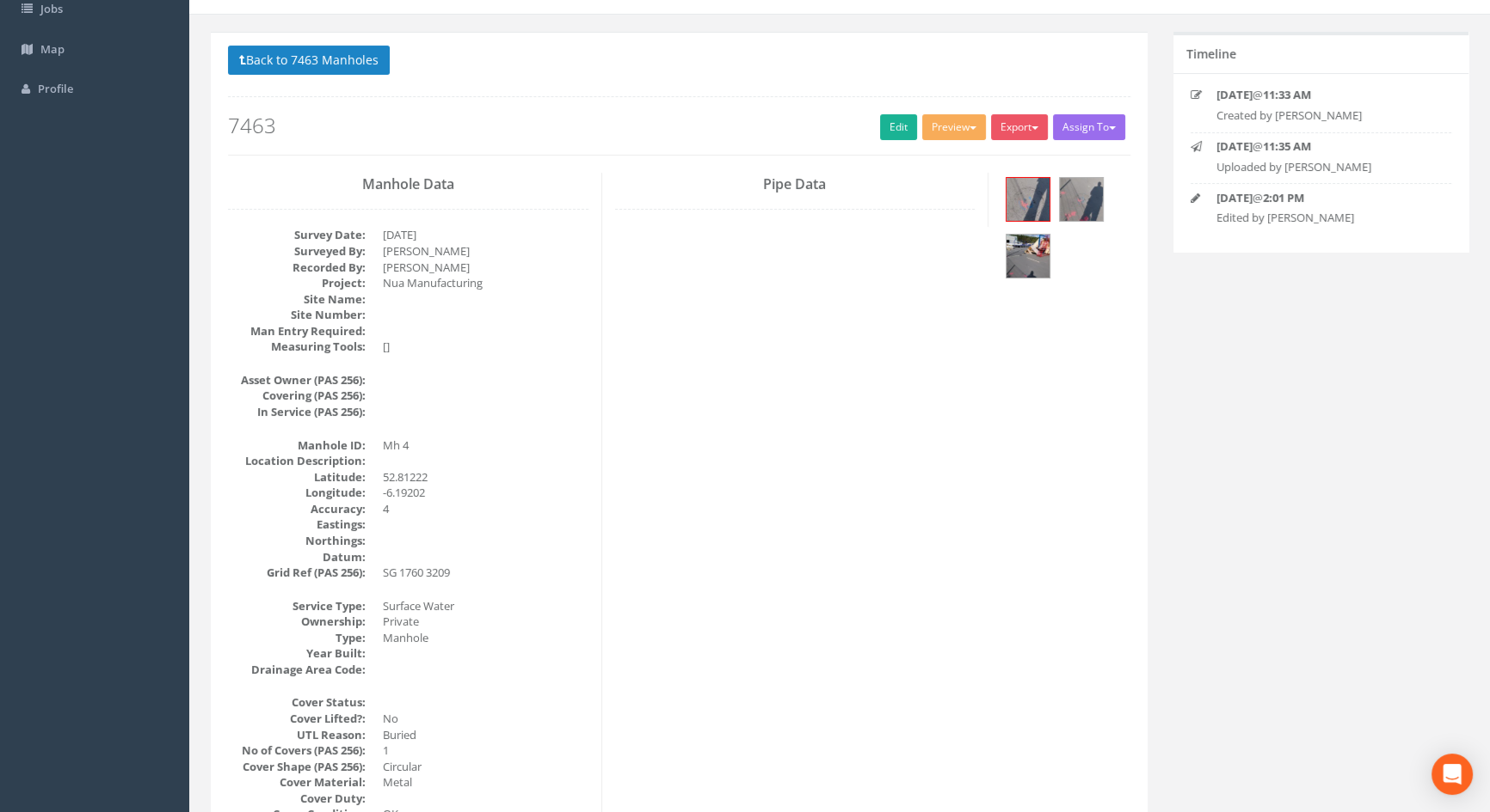
scroll to position [0, 0]
